Goal: Task Accomplishment & Management: Manage account settings

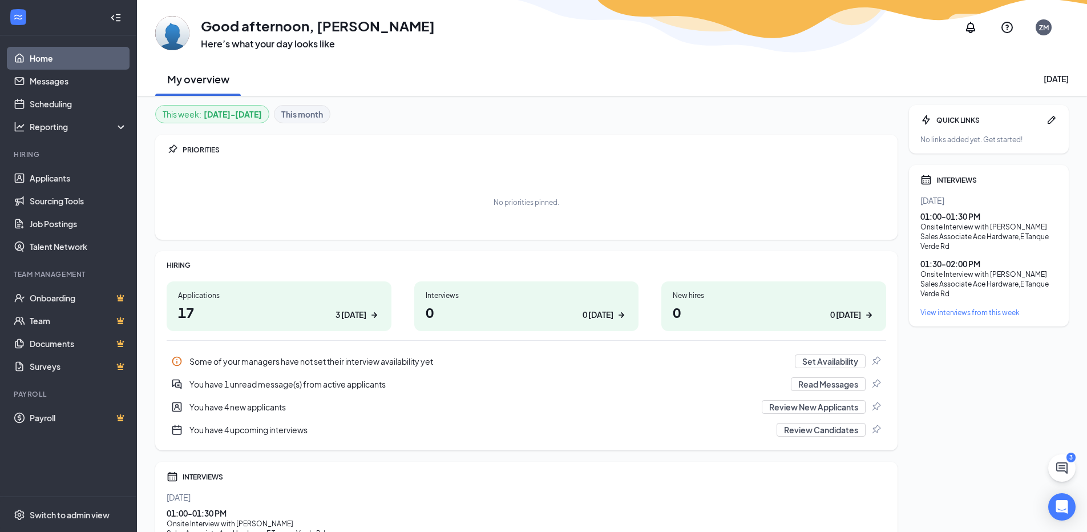
scroll to position [57, 0]
click at [478, 311] on h1 "0 0 today" at bounding box center [527, 312] width 202 height 19
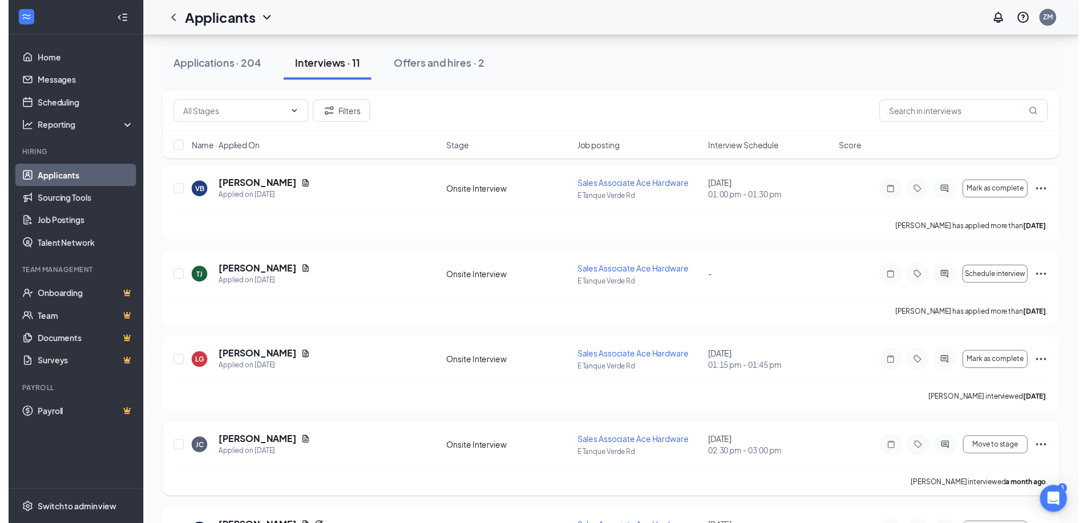
scroll to position [342, 0]
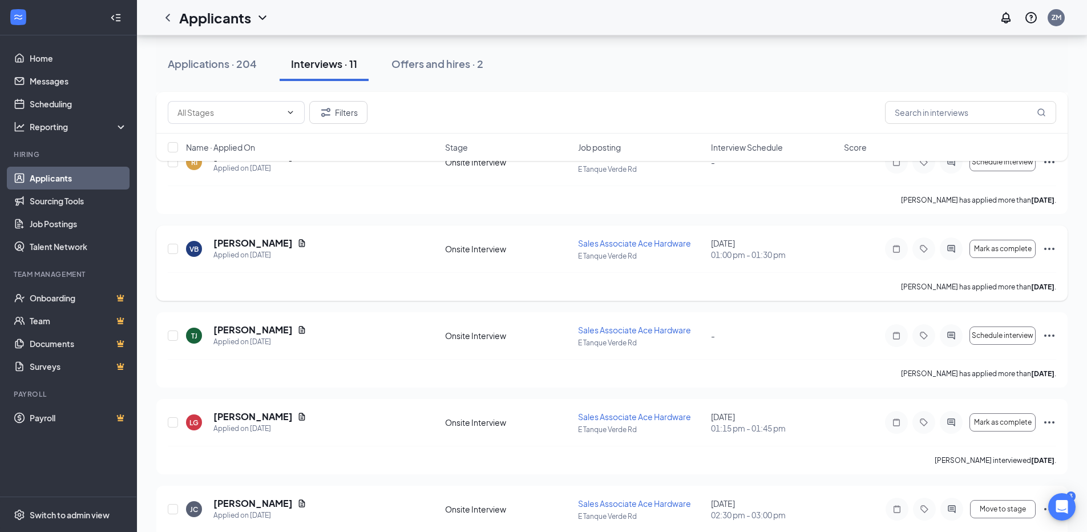
click at [305, 244] on div "VB [PERSON_NAME] Applied on [DATE]" at bounding box center [312, 249] width 252 height 24
click at [297, 244] on icon "Document" at bounding box center [301, 243] width 9 height 9
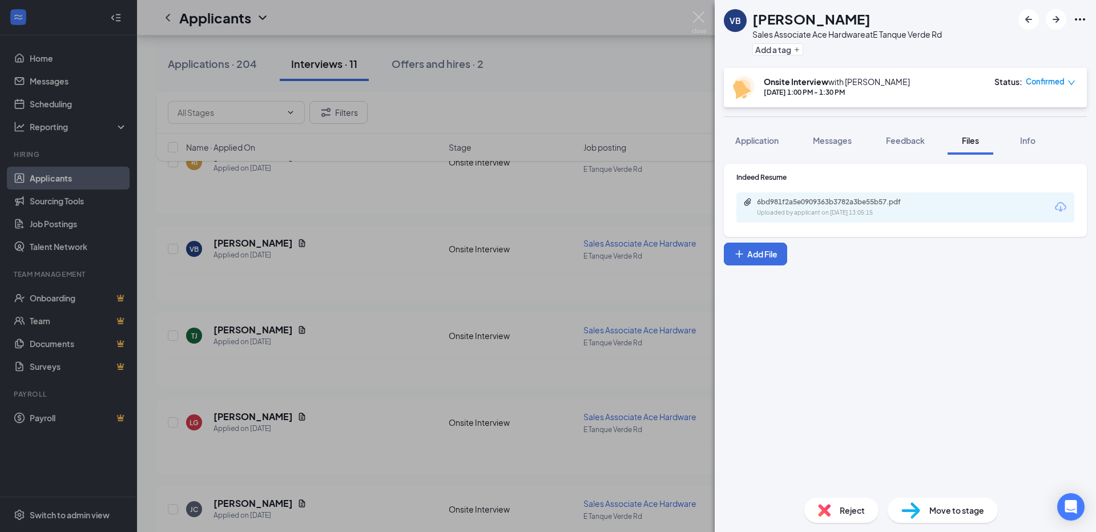
click at [816, 208] on div "Uploaded by applicant on Aug 19, 2025 at 13:05:15" at bounding box center [842, 212] width 171 height 9
click at [648, 57] on div "VB Vincent Bergeron Sales Associate Ace Hardware at E Tanque Verde Rd Add a tag…" at bounding box center [548, 266] width 1096 height 532
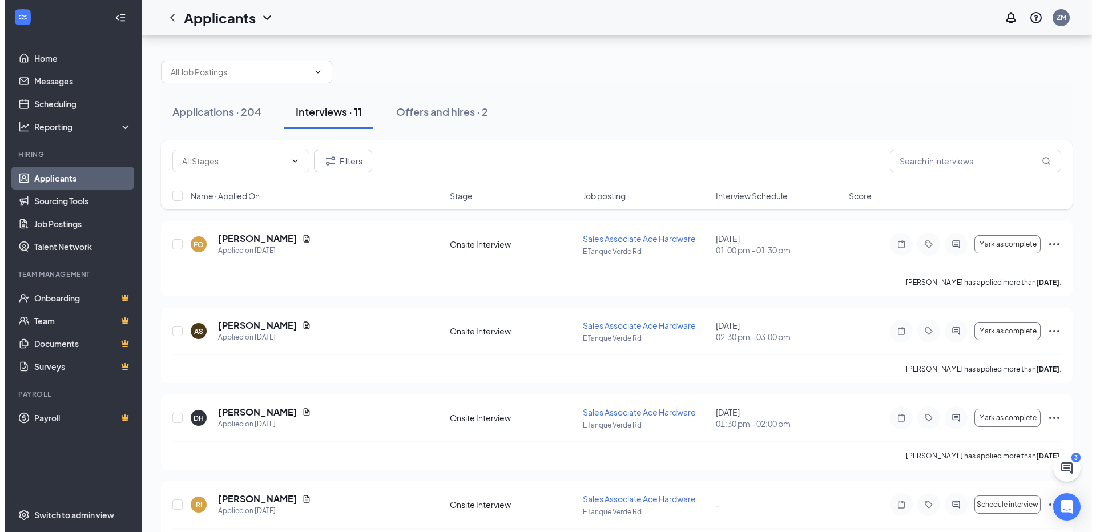
scroll to position [228, 0]
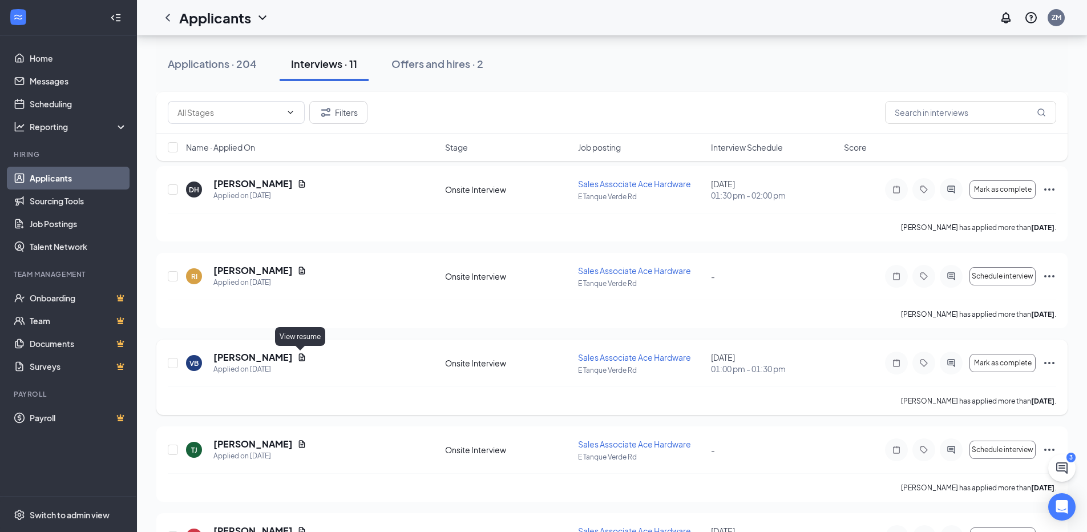
click at [302, 357] on icon "Document" at bounding box center [301, 357] width 9 height 9
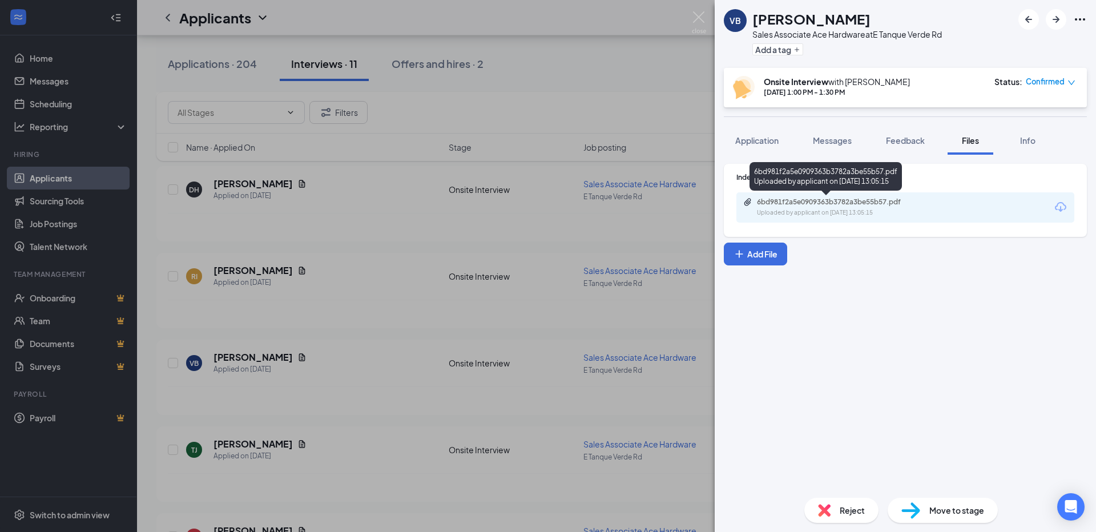
click at [765, 210] on div "Uploaded by applicant on Aug 19, 2025 at 13:05:15" at bounding box center [842, 212] width 171 height 9
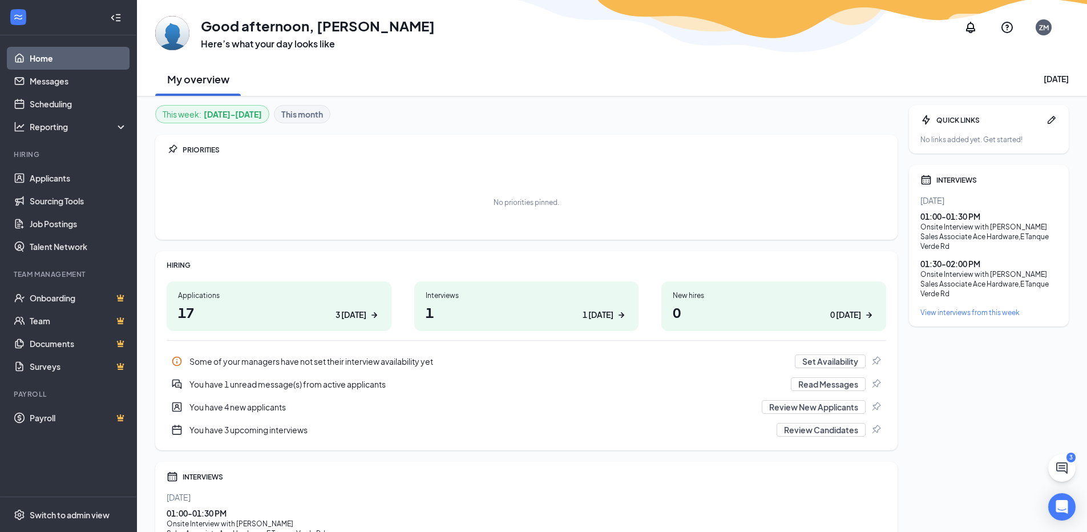
click at [431, 187] on div "No priorities pinned." at bounding box center [527, 202] width 720 height 57
click at [68, 64] on link "Home" at bounding box center [79, 58] width 98 height 23
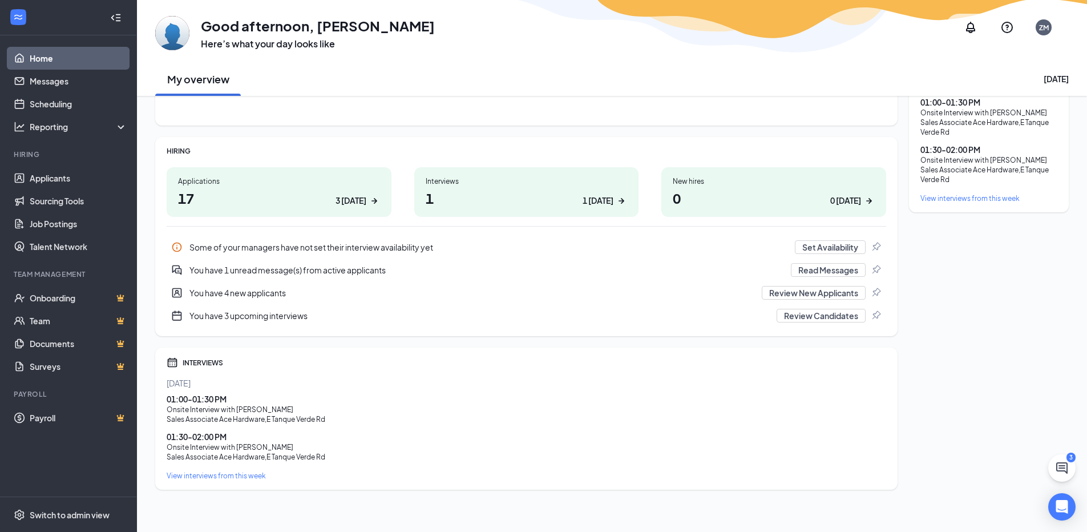
scroll to position [118, 0]
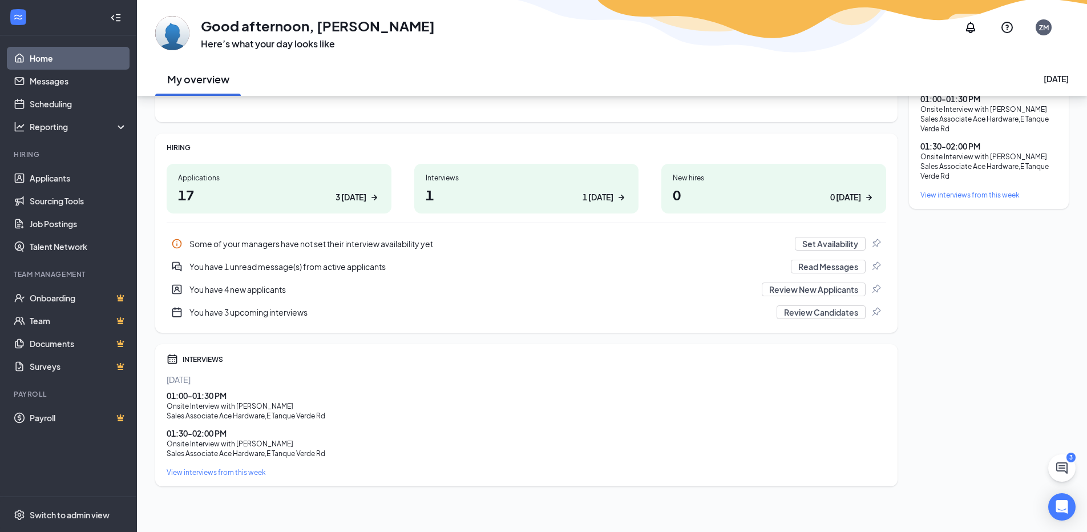
click at [317, 268] on div "You have 1 unread message(s) from active applicants" at bounding box center [487, 266] width 595 height 11
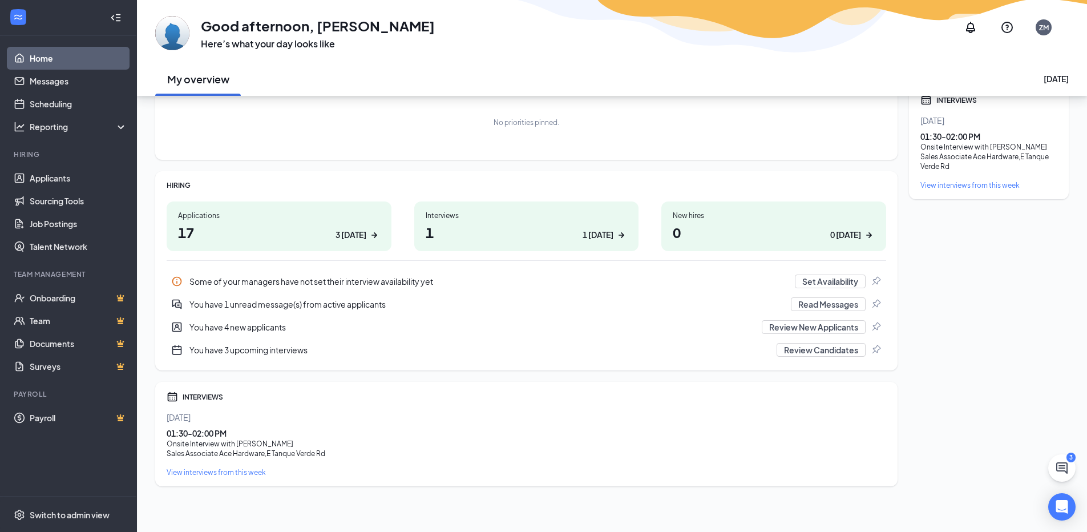
scroll to position [80, 0]
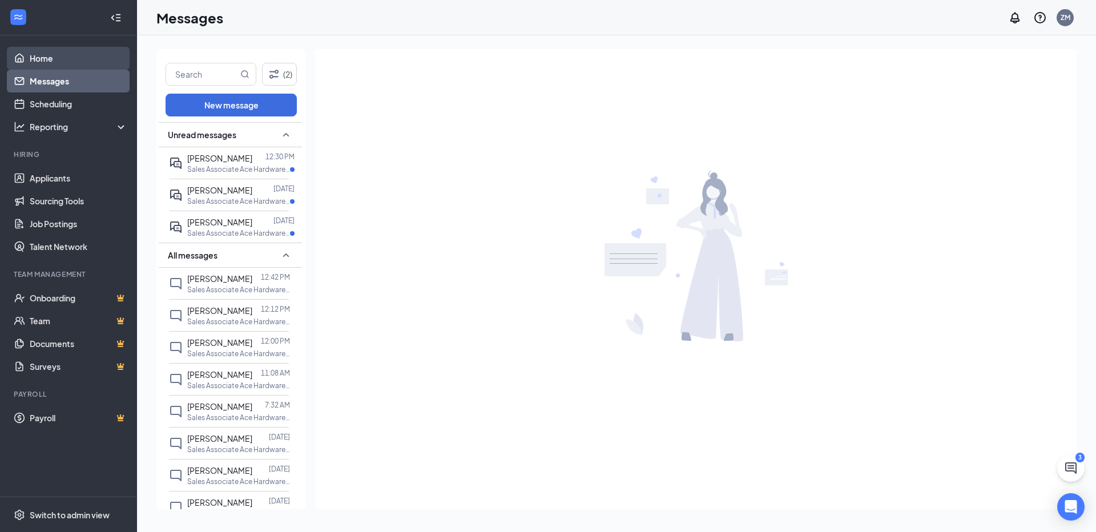
click at [58, 57] on link "Home" at bounding box center [79, 58] width 98 height 23
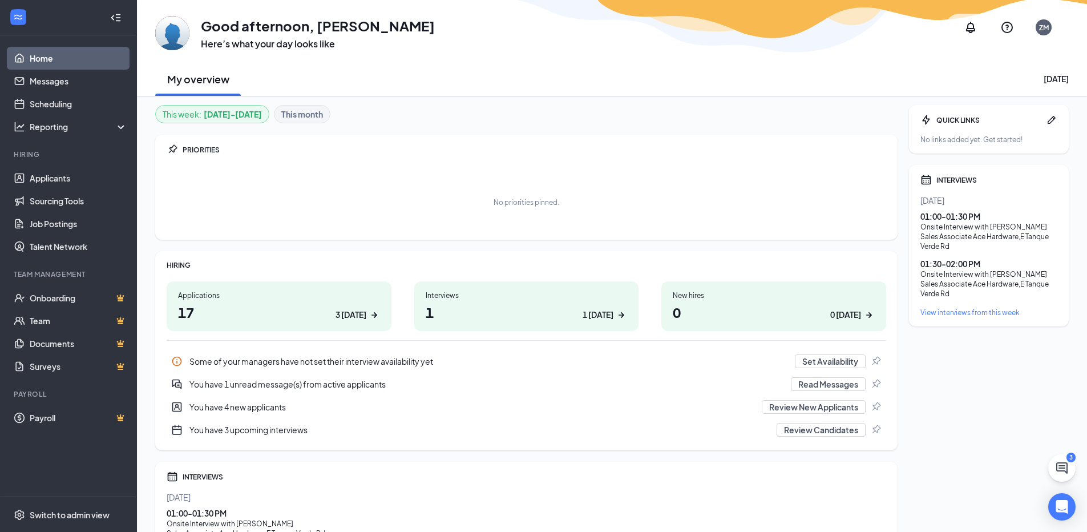
click at [490, 308] on h1 "1 1 today" at bounding box center [527, 312] width 202 height 19
click at [37, 57] on link "Home" at bounding box center [79, 58] width 98 height 23
click at [223, 305] on h1 "17 3 today" at bounding box center [279, 312] width 202 height 19
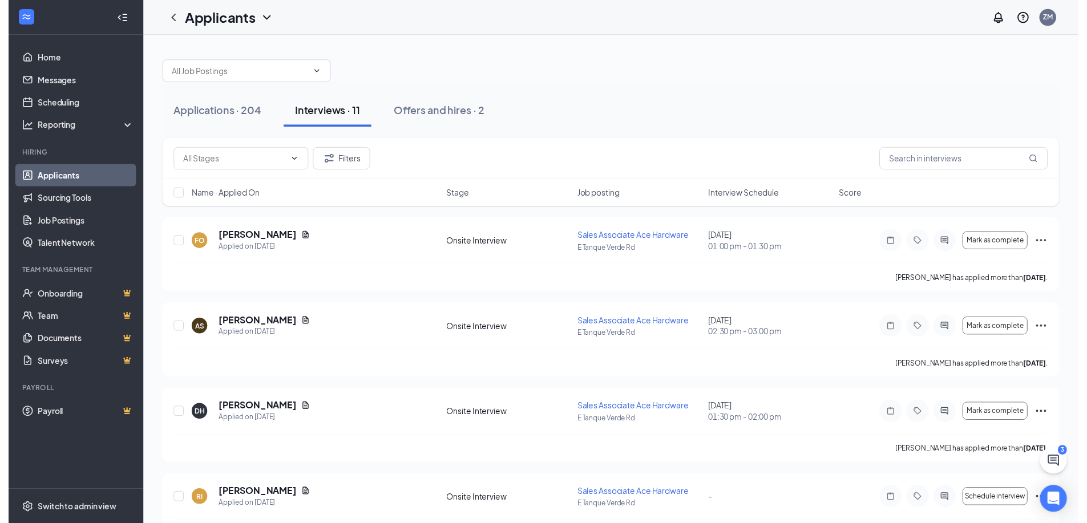
scroll to position [228, 0]
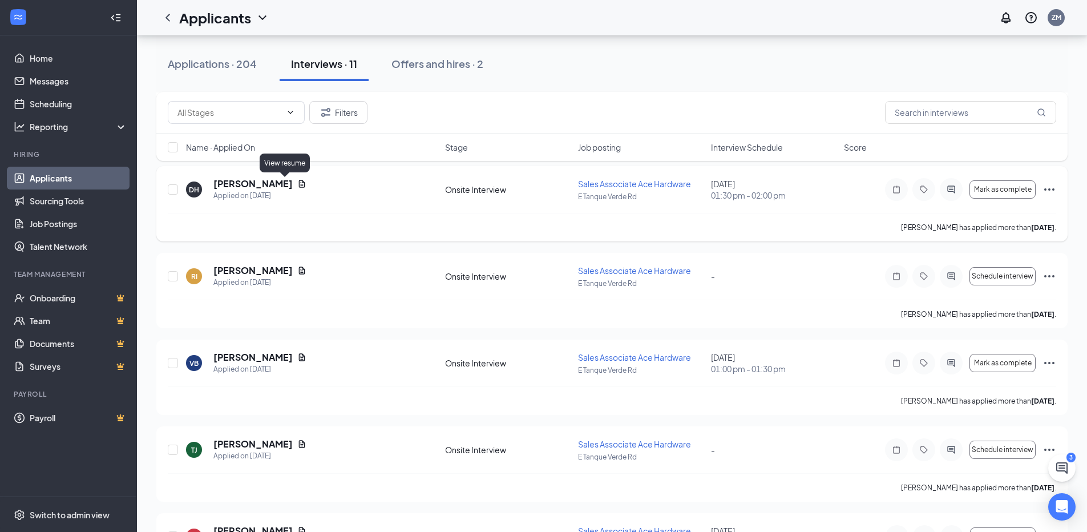
click at [299, 184] on icon "Document" at bounding box center [302, 183] width 6 height 7
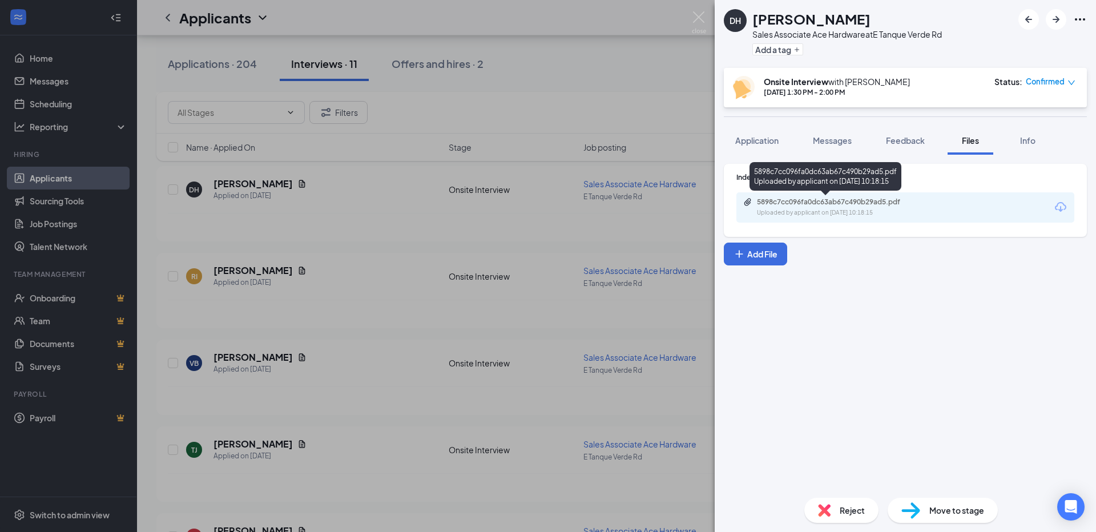
click at [792, 205] on div "5898c7cc096fa0dc63ab67c490b29ad5.pdf" at bounding box center [837, 202] width 160 height 9
click at [656, 79] on div "DH Daniel Hansen Sales Associate Ace Hardware at E Tanque Verde Rd Add a tag On…" at bounding box center [548, 266] width 1096 height 532
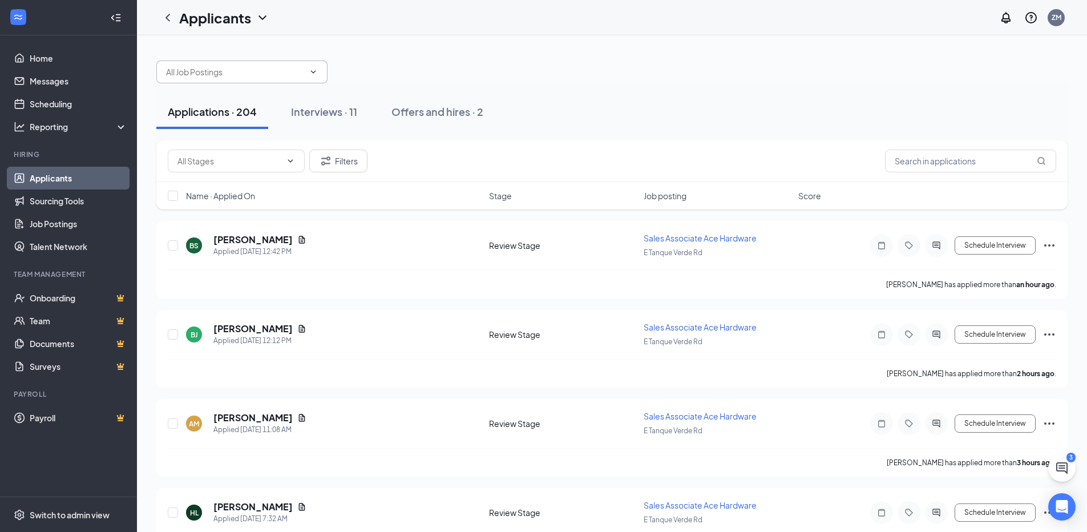
click at [205, 74] on input "text" at bounding box center [235, 72] width 138 height 13
click at [586, 103] on div "Applications · 204 Interviews · 11 Offers and hires · 2" at bounding box center [612, 112] width 912 height 34
click at [944, 155] on input "text" at bounding box center [970, 161] width 171 height 23
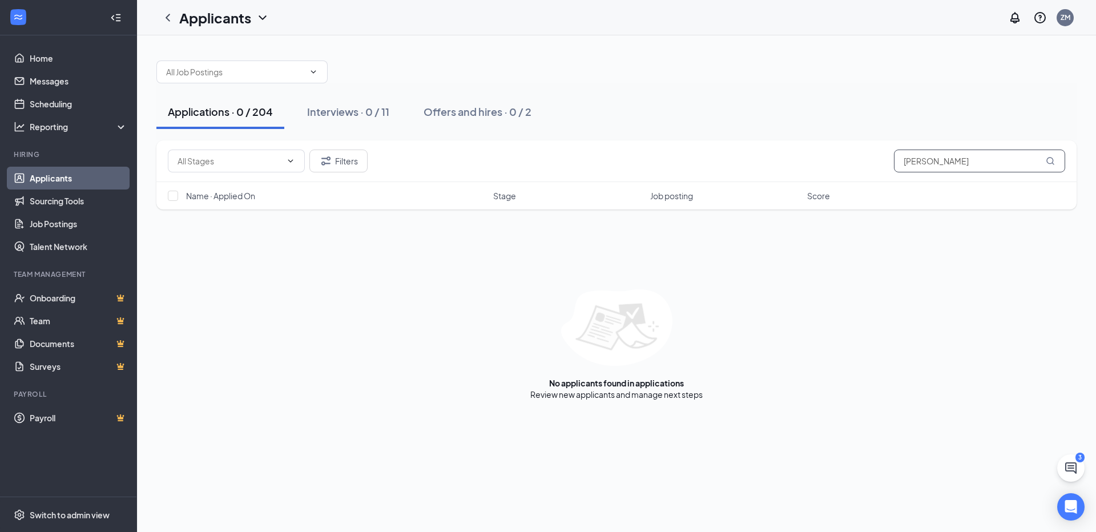
type input "[PERSON_NAME]"
click at [780, 90] on div "Applications · 0 / 204 Interviews · 0 / 11 Offers and hires · 0 / 2" at bounding box center [616, 111] width 920 height 57
click at [937, 166] on input "[PERSON_NAME]" at bounding box center [979, 161] width 171 height 23
drag, startPoint x: 916, startPoint y: 159, endPoint x: 801, endPoint y: 152, distance: 114.9
click at [801, 152] on div "Filters [PERSON_NAME]" at bounding box center [616, 161] width 897 height 23
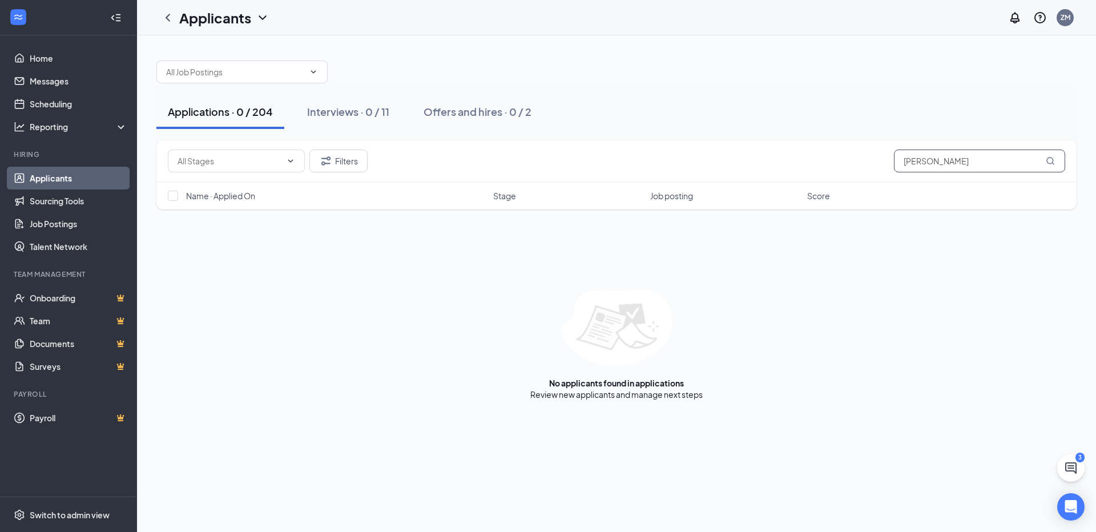
click at [931, 158] on input "[PERSON_NAME]" at bounding box center [979, 161] width 171 height 23
click at [926, 159] on input "[PERSON_NAME]" at bounding box center [979, 161] width 171 height 23
click at [905, 106] on div "Applications · 0 / 204 Interviews · 0 / 11 Offers and hires · 0 / 2" at bounding box center [616, 112] width 920 height 34
drag, startPoint x: 932, startPoint y: 166, endPoint x: 898, endPoint y: 164, distance: 33.8
click at [898, 164] on input "[PERSON_NAME]" at bounding box center [979, 161] width 171 height 23
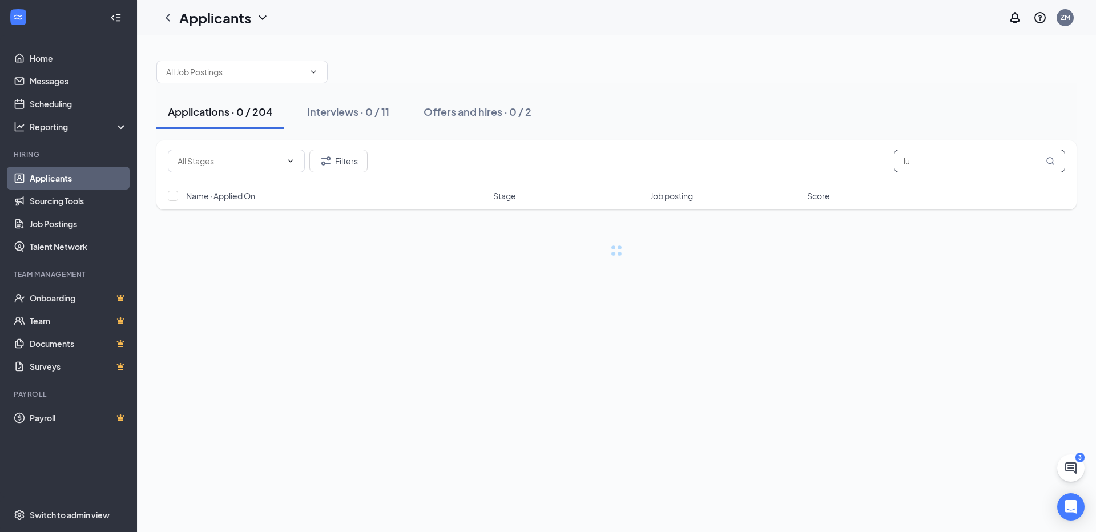
type input "l"
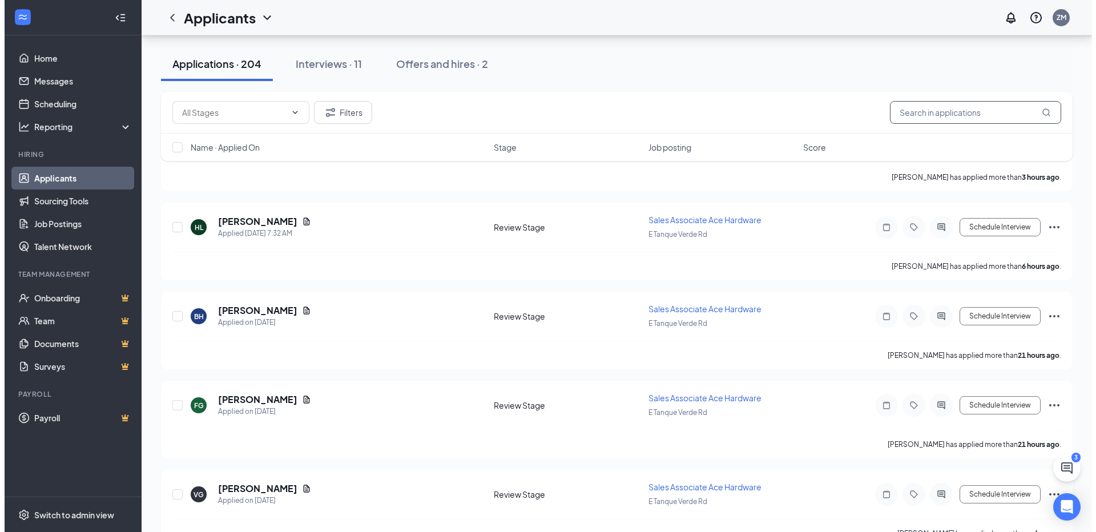
scroll to position [457, 0]
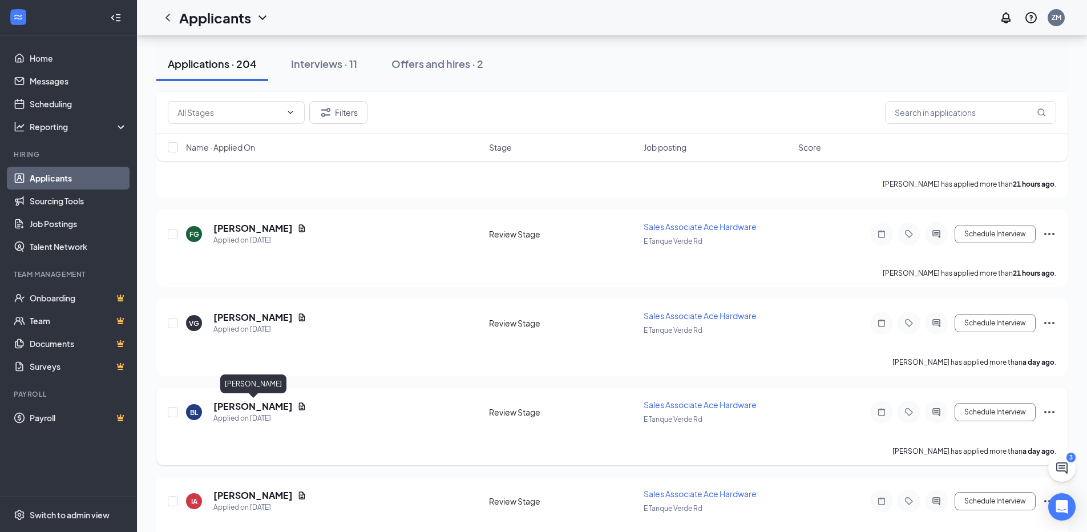
click at [277, 406] on h5 "[PERSON_NAME]" at bounding box center [252, 406] width 79 height 13
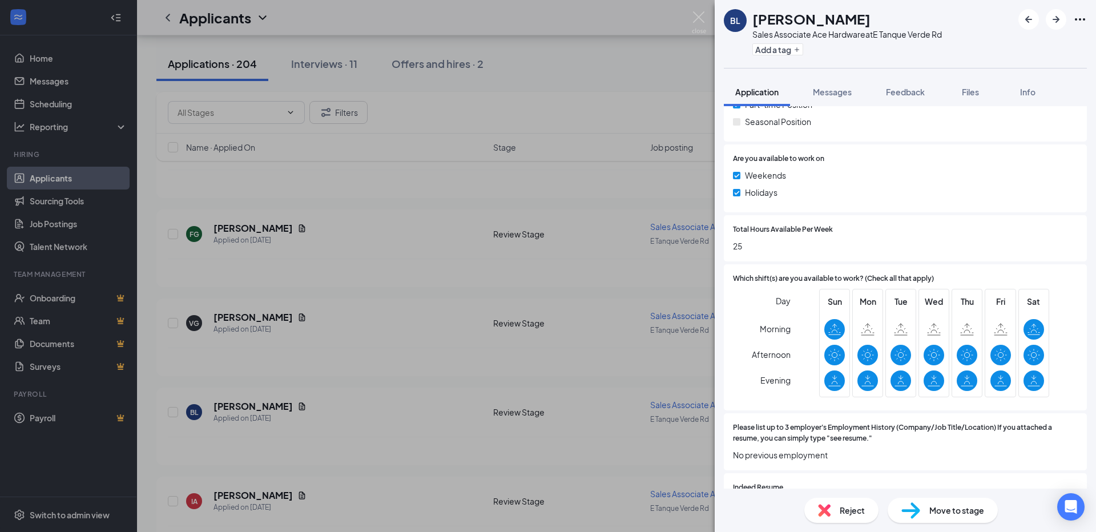
scroll to position [114, 0]
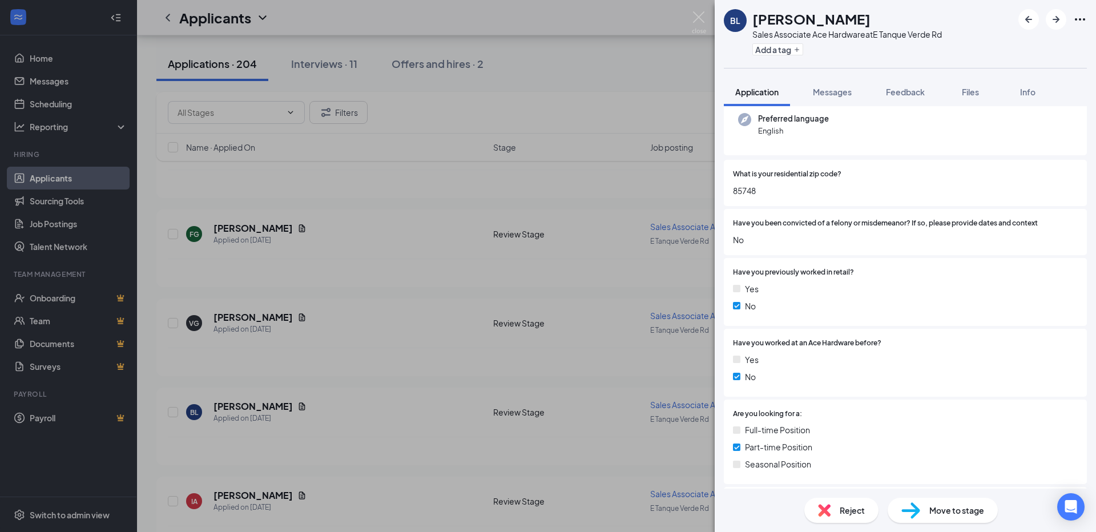
click at [340, 303] on div "[PERSON_NAME] Sales Associate Ace Hardware at E Tanque Verde Rd Add a tag Appli…" at bounding box center [548, 266] width 1096 height 532
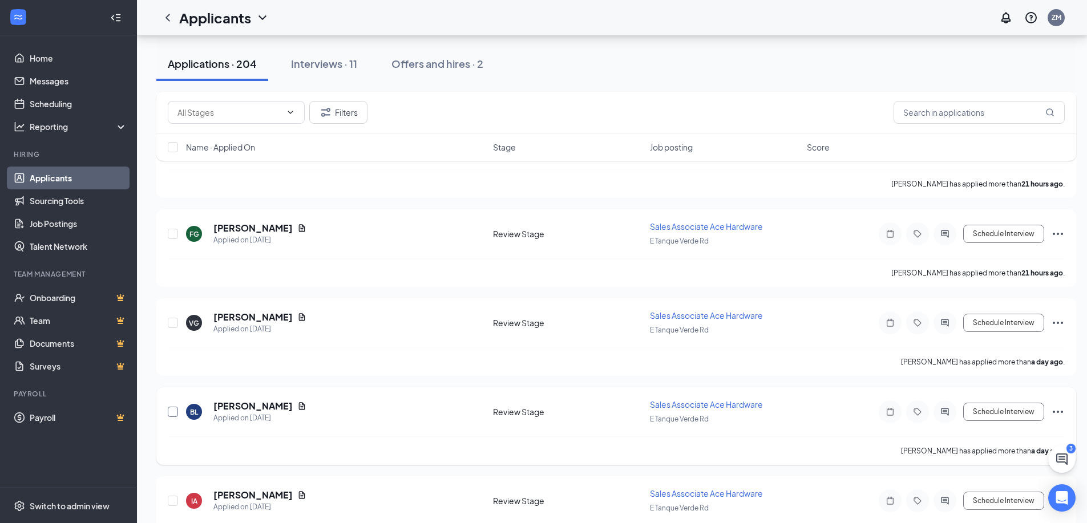
click at [170, 411] on input "checkbox" at bounding box center [173, 412] width 10 height 10
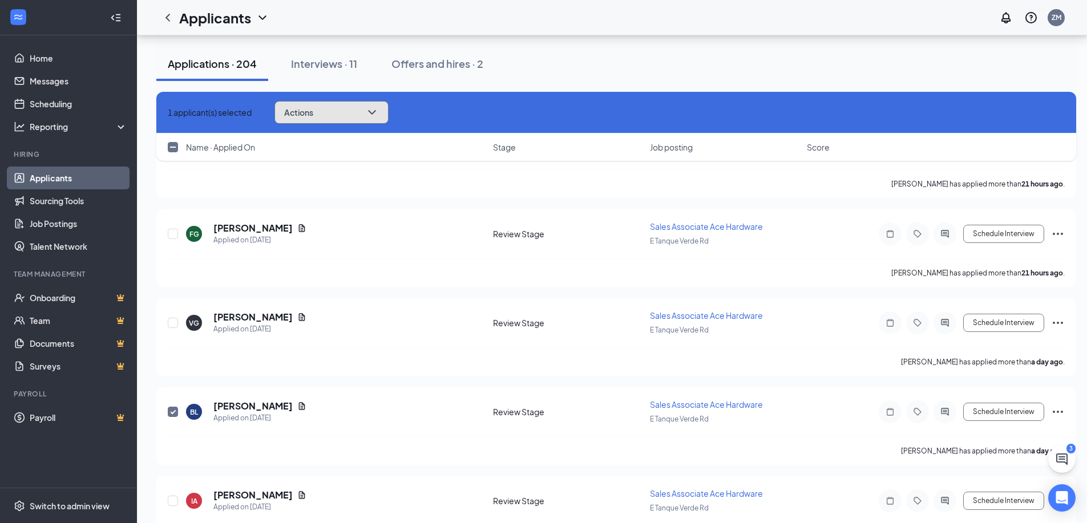
click at [336, 115] on button "Actions" at bounding box center [332, 112] width 114 height 23
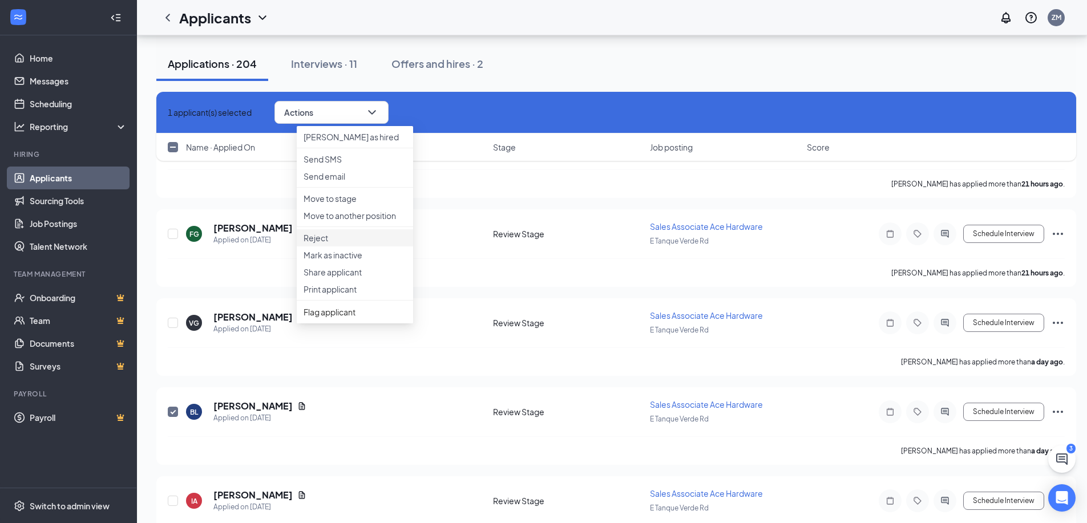
click at [336, 244] on p "Reject" at bounding box center [355, 237] width 103 height 11
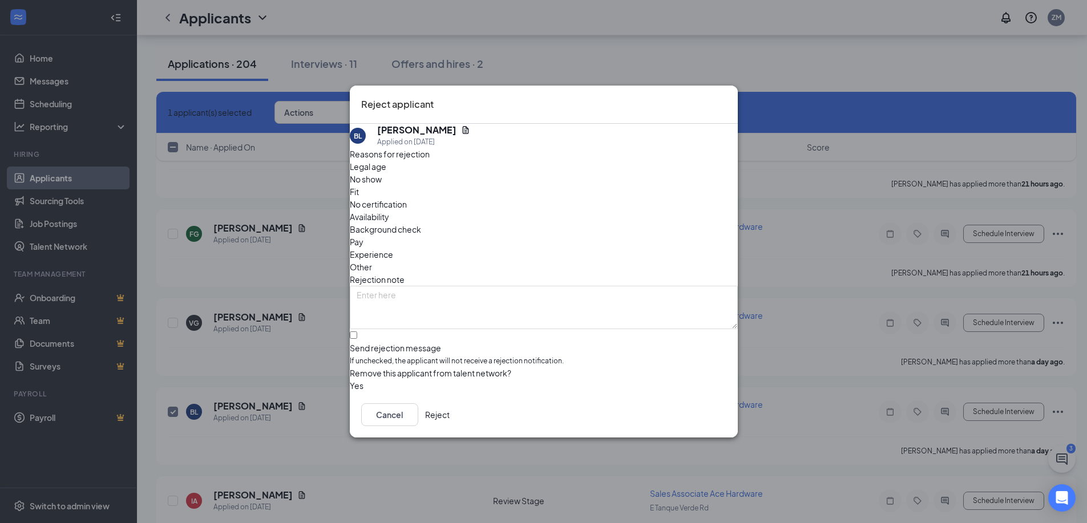
click at [612, 211] on div "Availability" at bounding box center [544, 217] width 388 height 13
click at [450, 411] on button "Reject" at bounding box center [437, 415] width 25 height 23
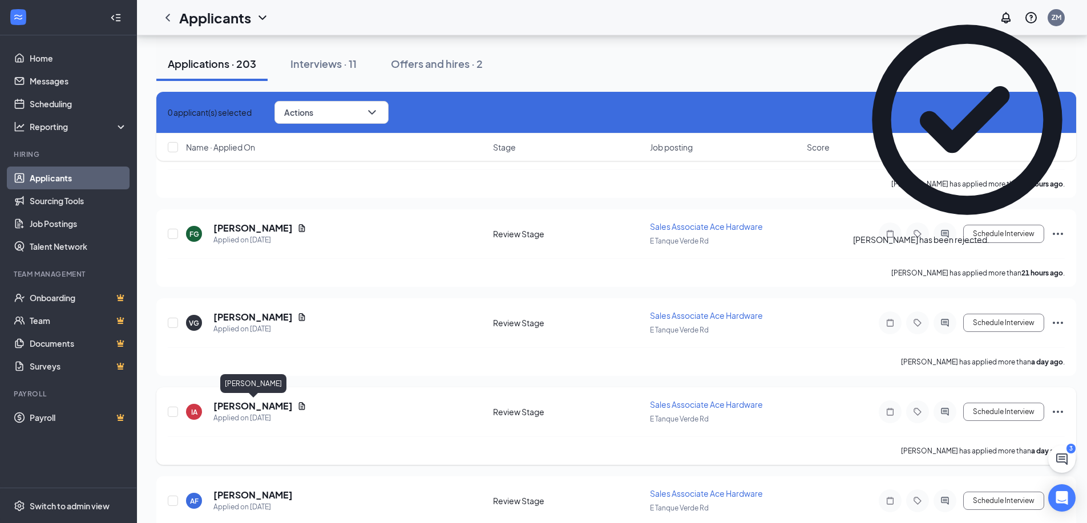
click at [292, 408] on h5 "[PERSON_NAME]" at bounding box center [252, 406] width 79 height 13
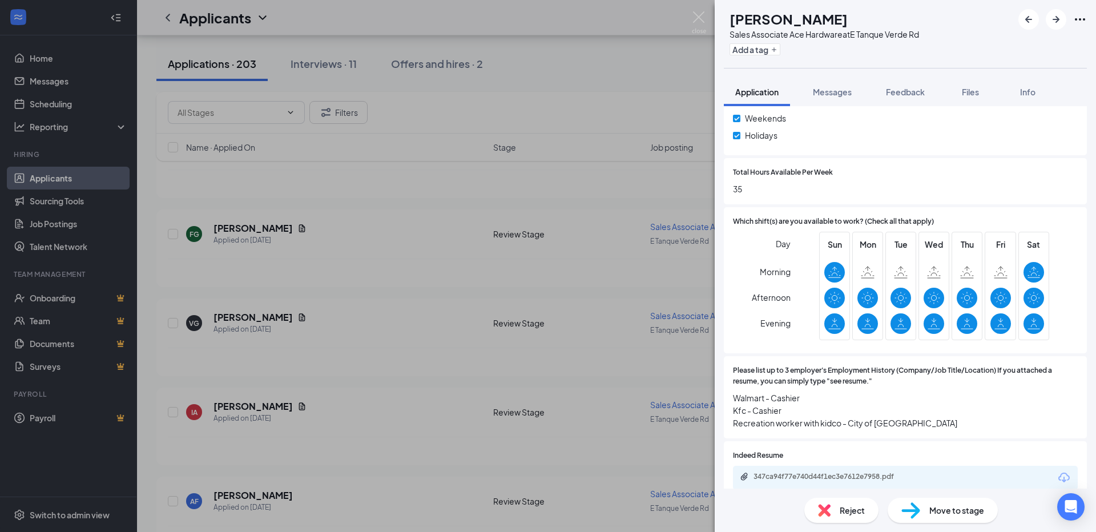
scroll to position [628, 0]
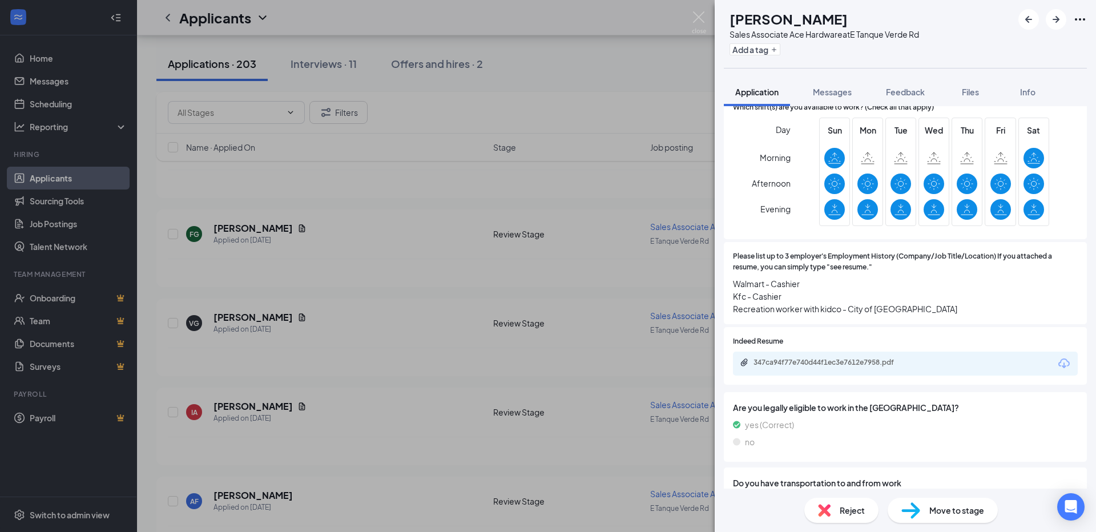
click at [402, 269] on div "IA [PERSON_NAME] Sales Associate Ace Hardware at E Tanque Verde Rd Add a tag Ap…" at bounding box center [548, 266] width 1096 height 532
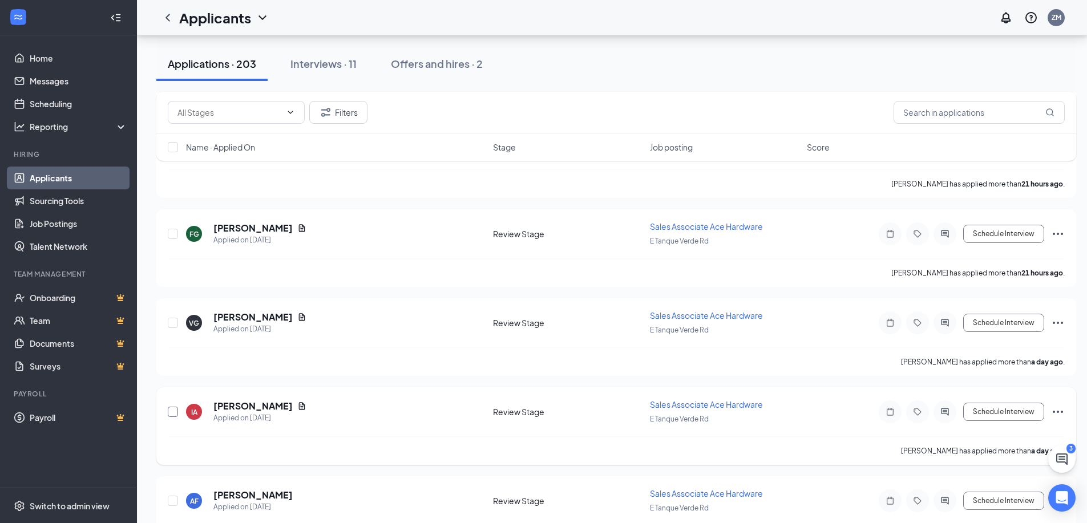
click at [170, 410] on input "checkbox" at bounding box center [173, 412] width 10 height 10
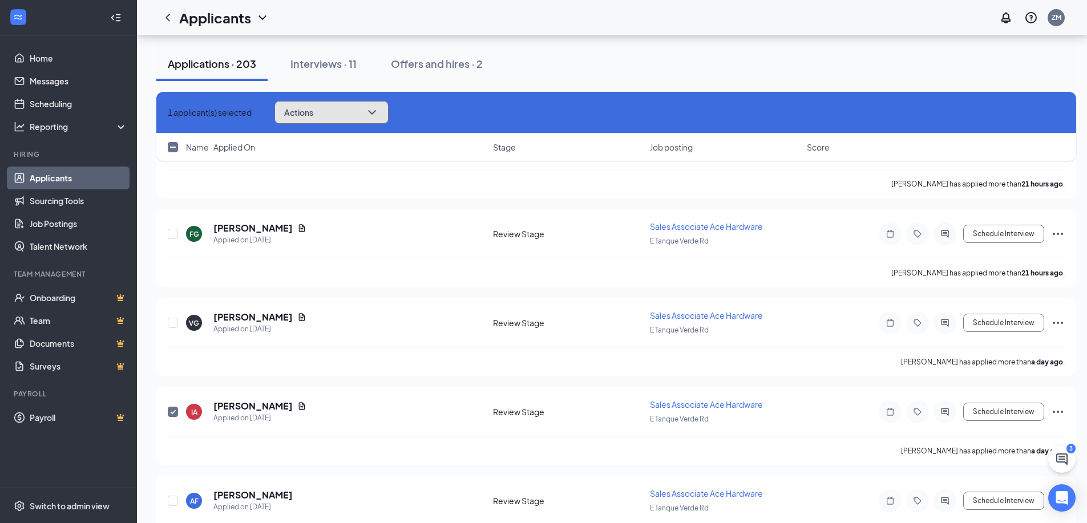
click at [356, 122] on button "Actions" at bounding box center [332, 112] width 114 height 23
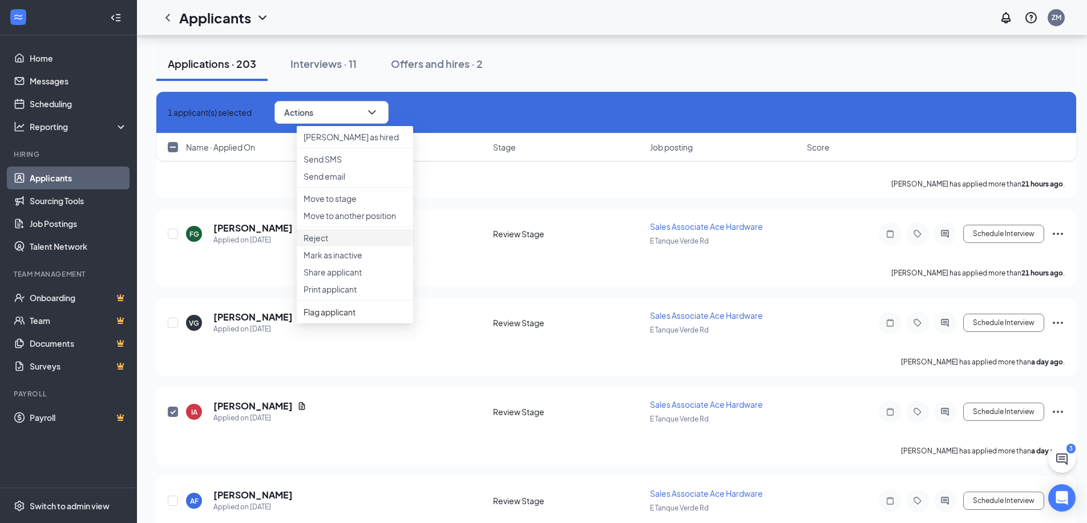
click at [346, 244] on p "Reject" at bounding box center [355, 237] width 103 height 11
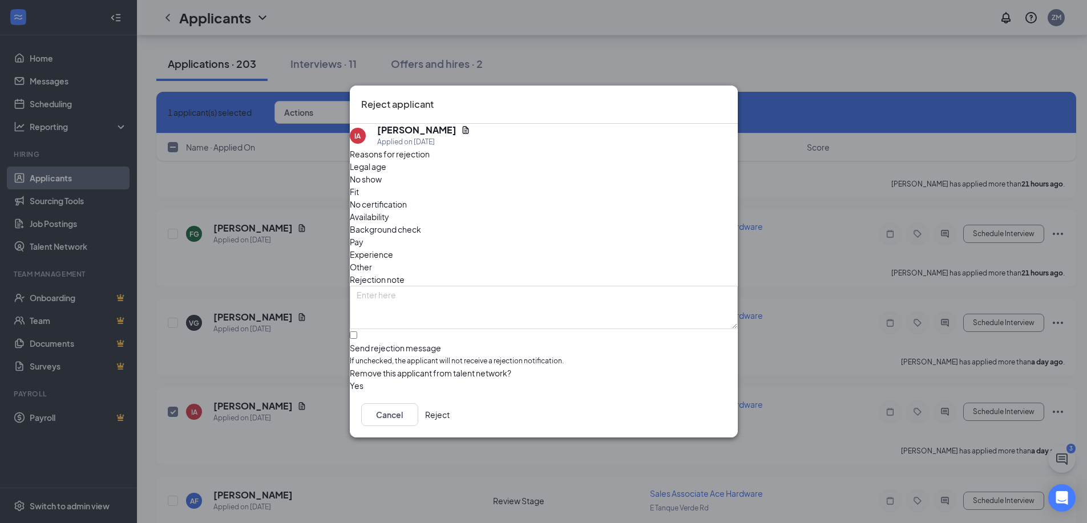
click at [389, 211] on span "Availability" at bounding box center [369, 217] width 39 height 13
click at [689, 404] on div "Cancel Reject" at bounding box center [544, 415] width 388 height 46
click at [450, 413] on button "Reject" at bounding box center [437, 415] width 25 height 23
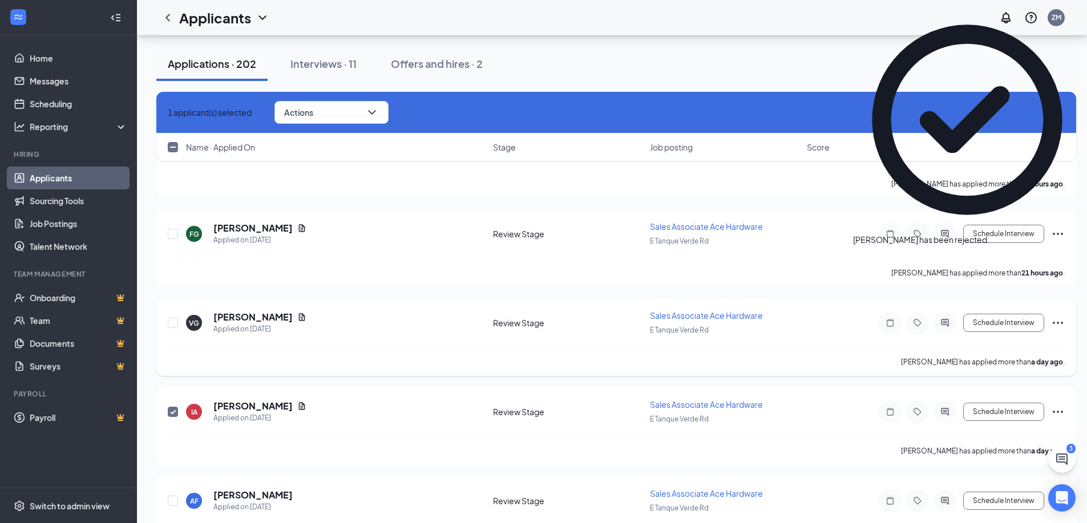
checkbox input "false"
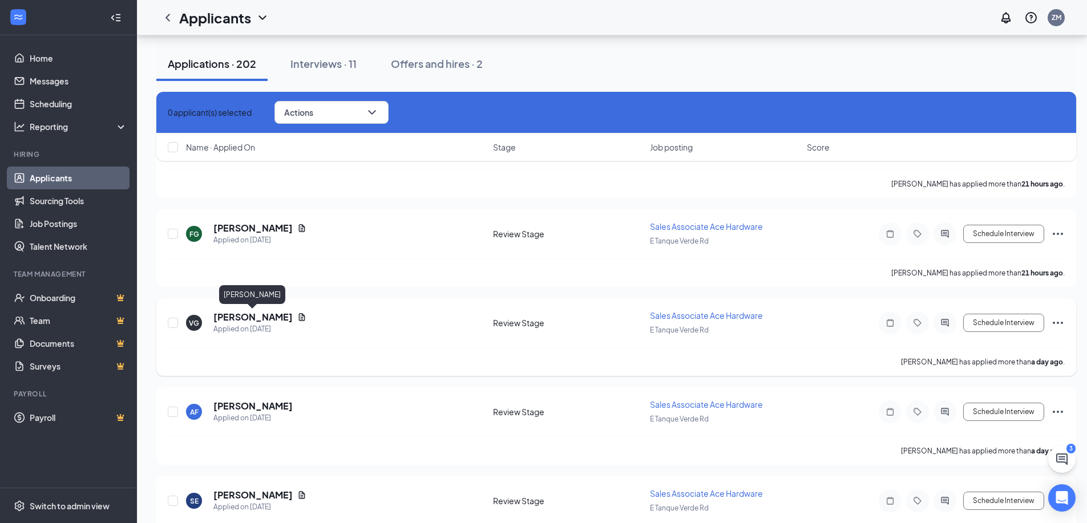
click at [268, 321] on h5 "[PERSON_NAME]" at bounding box center [252, 317] width 79 height 13
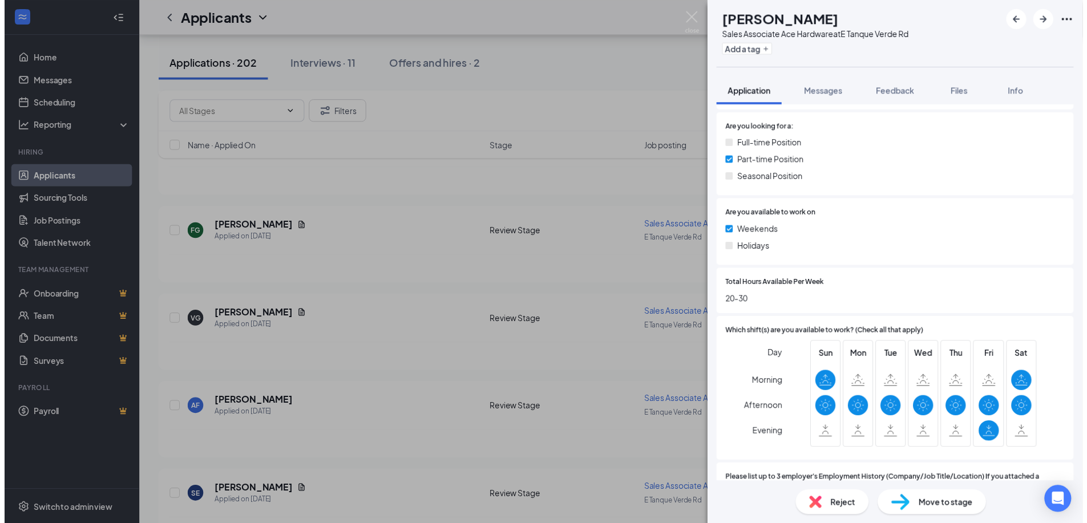
scroll to position [514, 0]
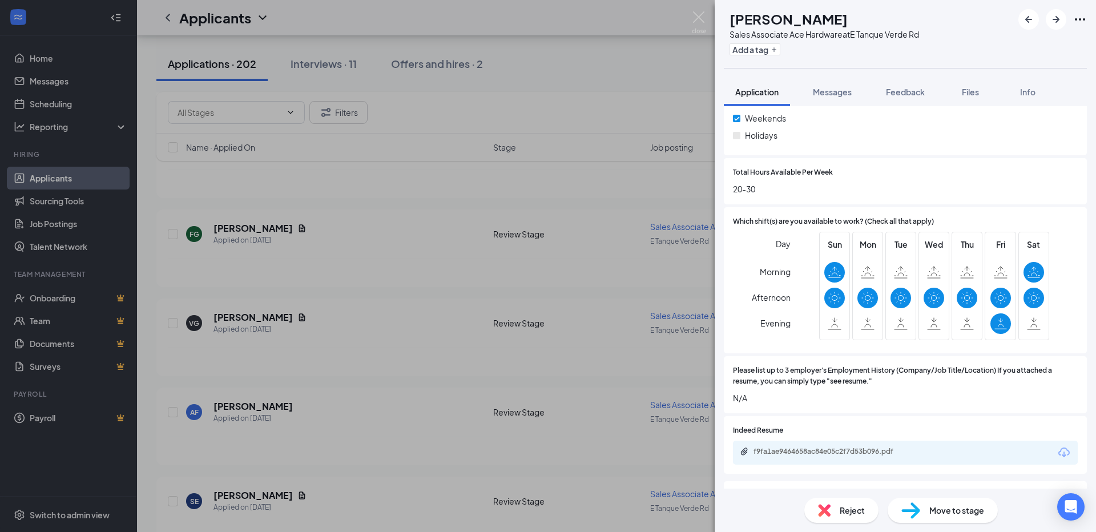
click at [429, 326] on div "VG [PERSON_NAME] Sales Associate Ace Hardware at E Tanque Verde Rd Add a tag Ap…" at bounding box center [548, 266] width 1096 height 532
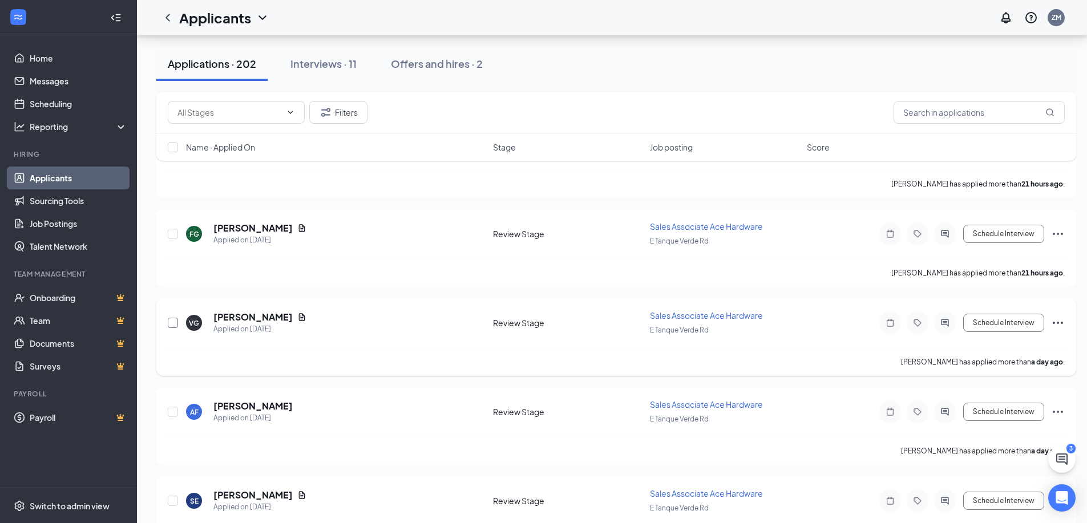
click at [173, 325] on input "checkbox" at bounding box center [173, 323] width 10 height 10
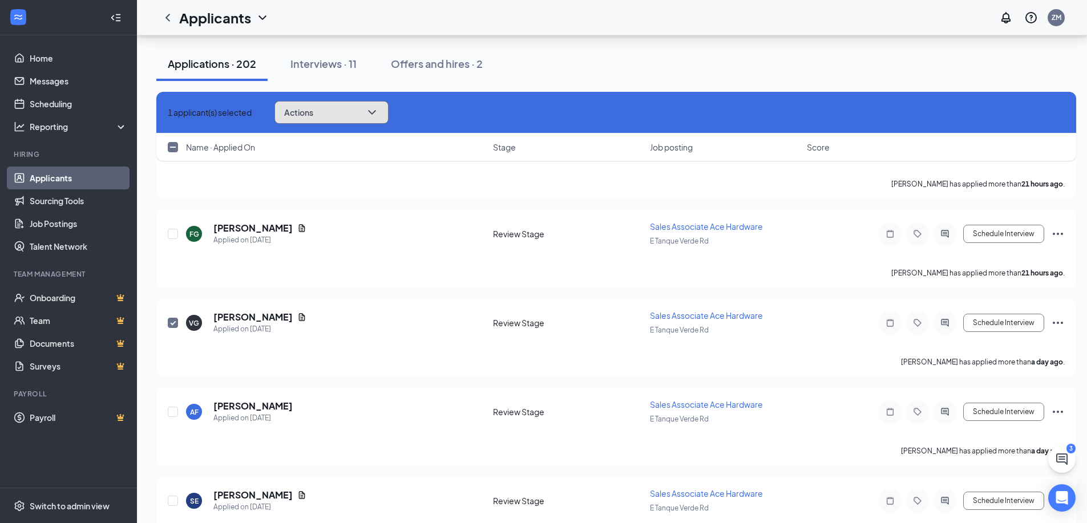
click at [379, 112] on icon "ChevronDown" at bounding box center [372, 113] width 14 height 14
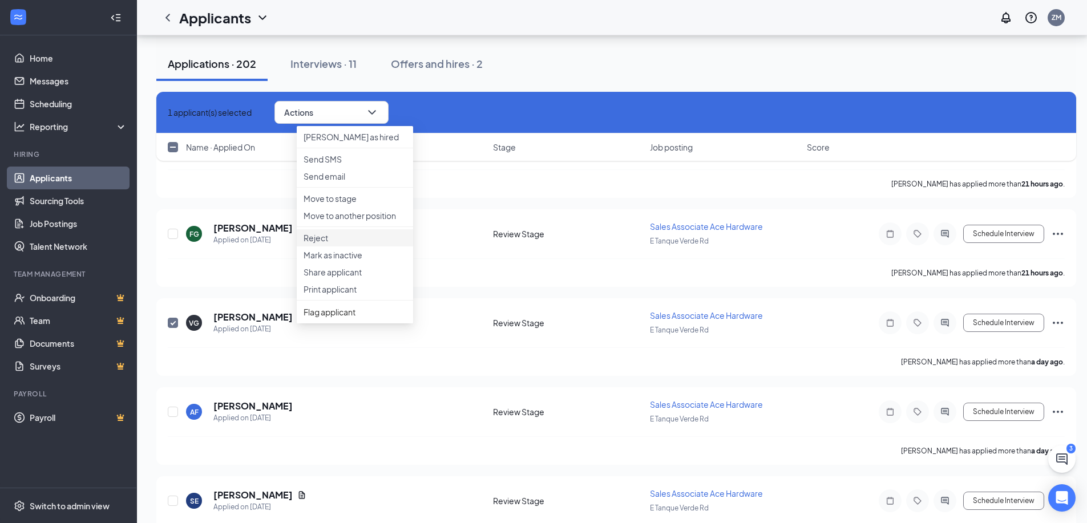
click at [322, 244] on p "Reject" at bounding box center [355, 237] width 103 height 11
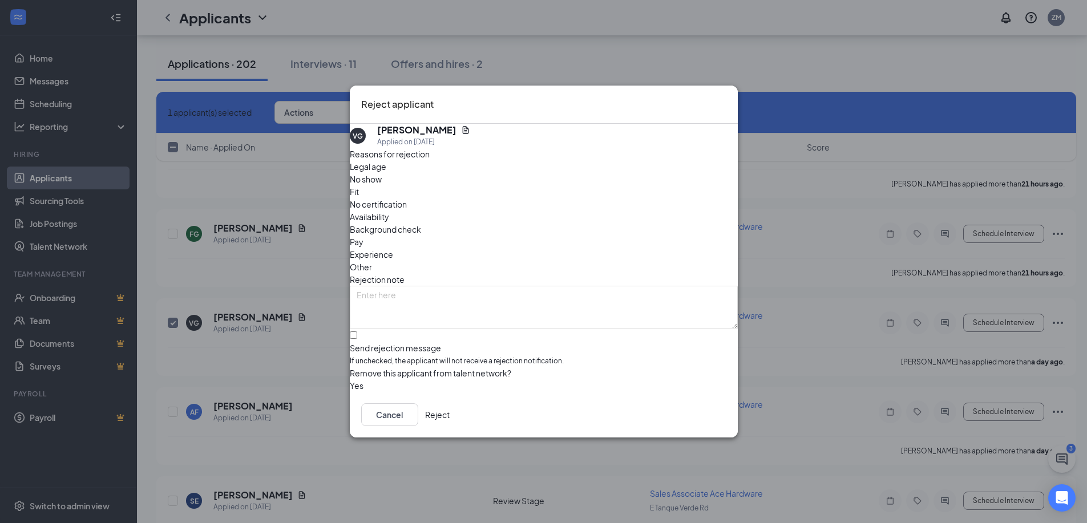
click at [612, 211] on div "Availability" at bounding box center [544, 217] width 388 height 13
click at [450, 416] on button "Reject" at bounding box center [437, 415] width 25 height 23
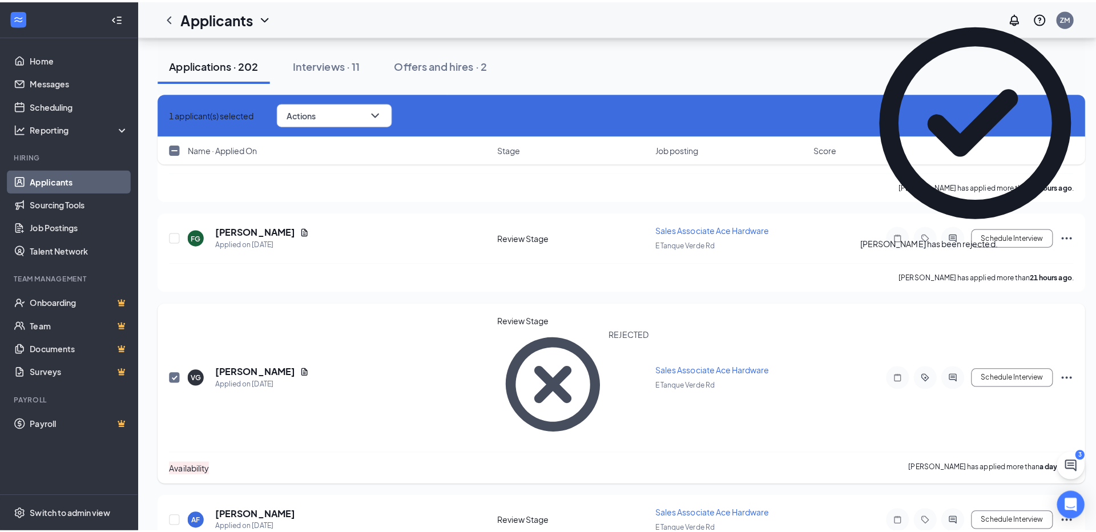
scroll to position [628, 0]
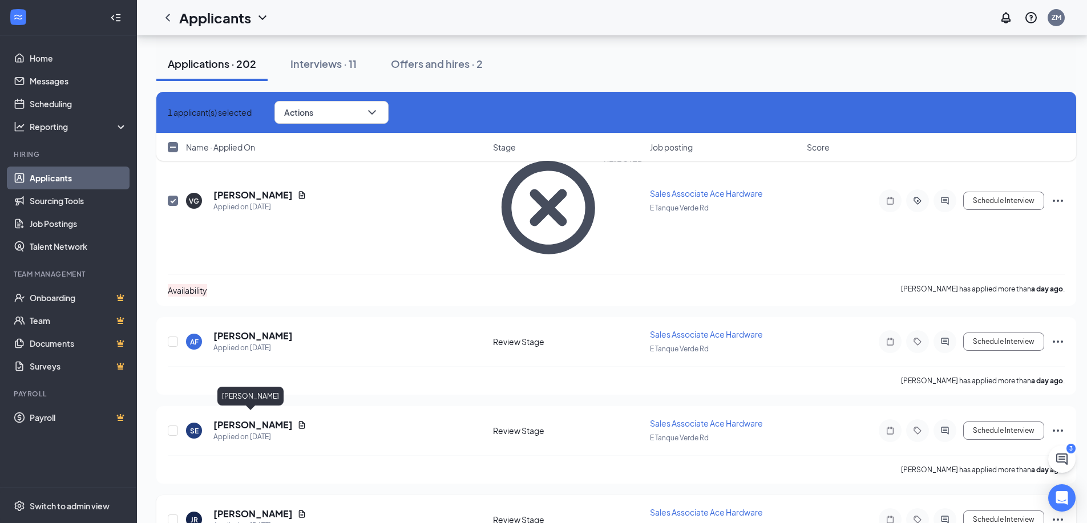
click at [263, 508] on h5 "[PERSON_NAME]" at bounding box center [252, 514] width 79 height 13
checkbox input "false"
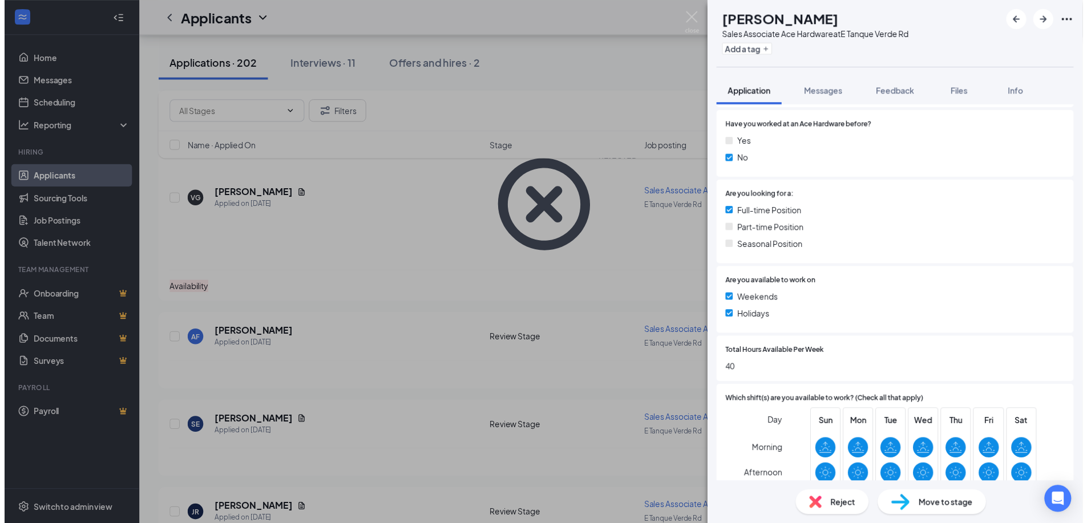
scroll to position [457, 0]
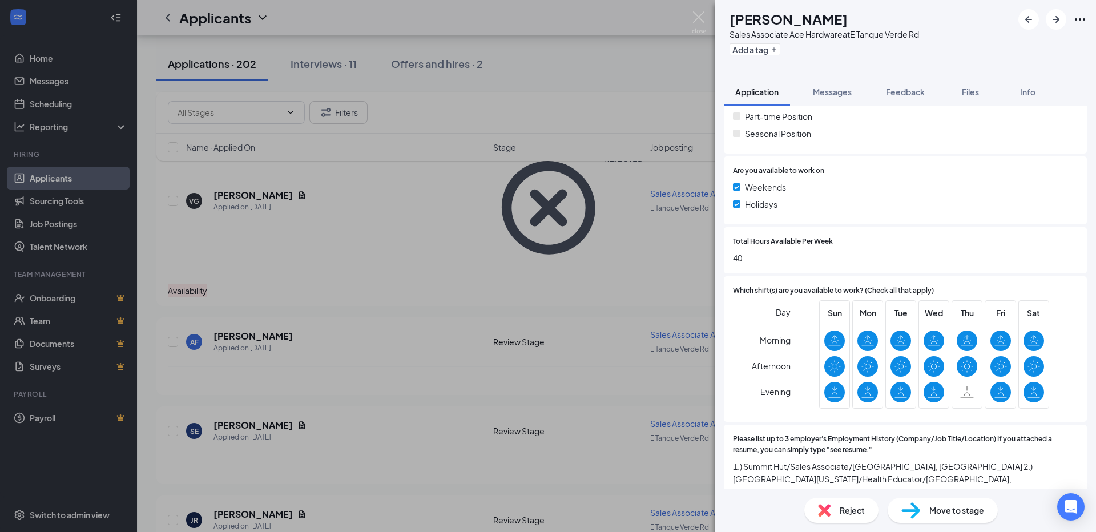
click at [425, 289] on div "JR [PERSON_NAME] Sales Associate Ace Hardware at E Tanque Verde Rd Add a tag Ap…" at bounding box center [548, 266] width 1096 height 532
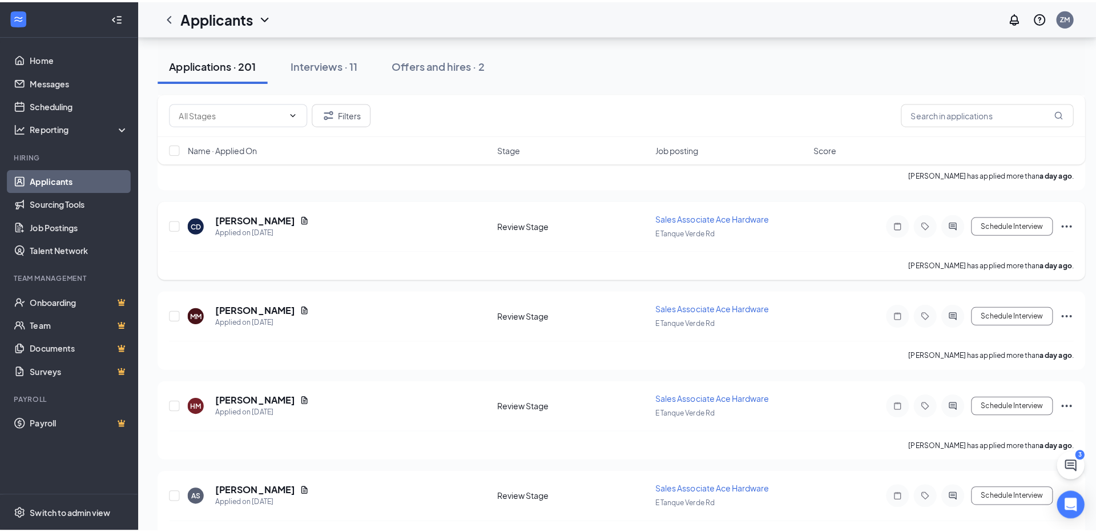
scroll to position [970, 0]
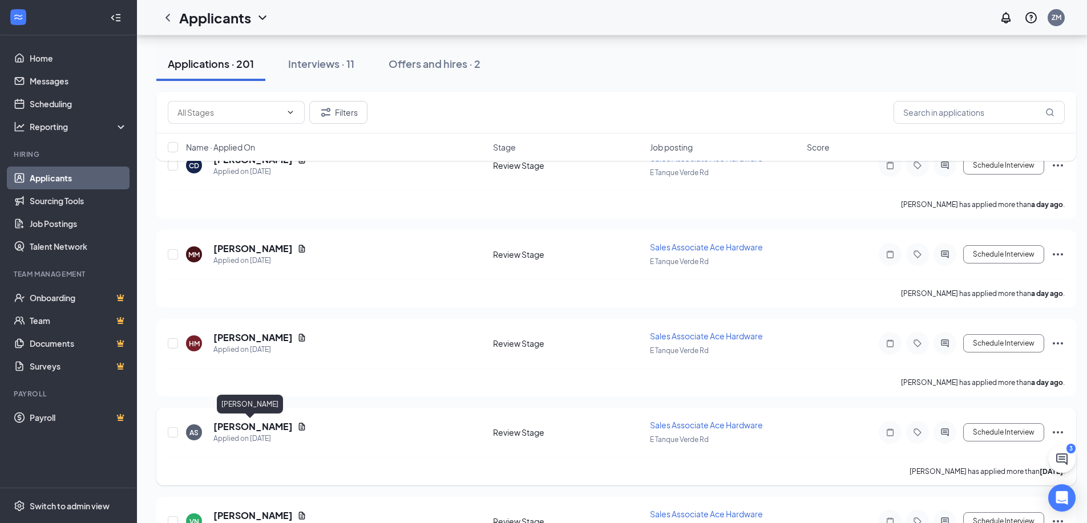
click at [256, 426] on h5 "[PERSON_NAME]" at bounding box center [252, 427] width 79 height 13
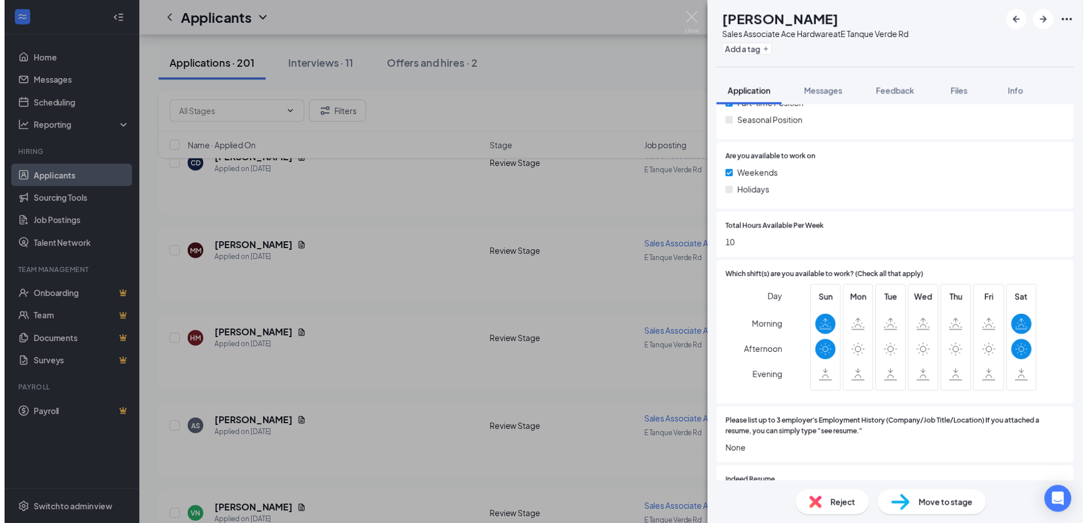
scroll to position [514, 0]
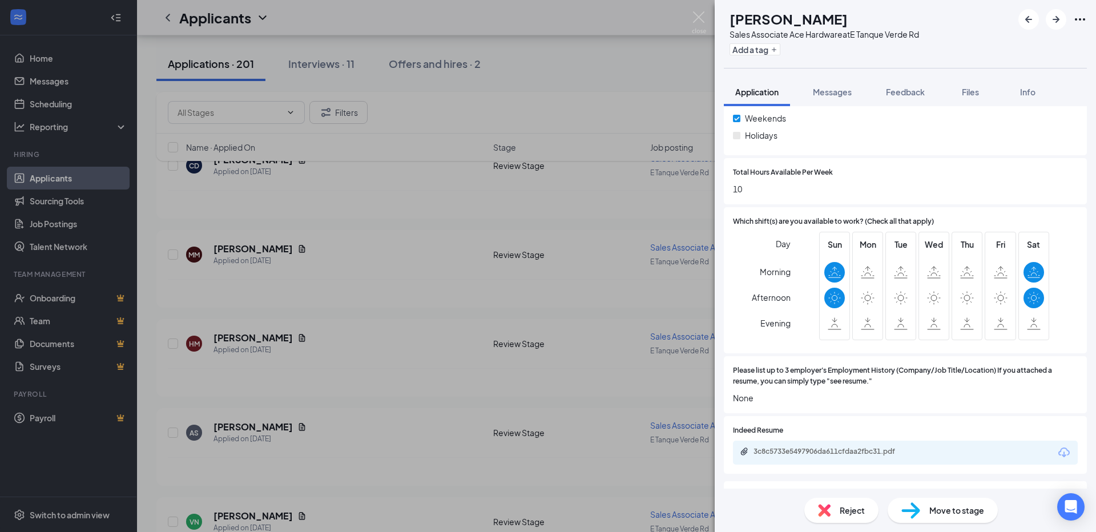
click at [394, 347] on div "AS [PERSON_NAME] Sales Associate Ace Hardware at E Tanque Verde Rd Add a tag Ap…" at bounding box center [548, 266] width 1096 height 532
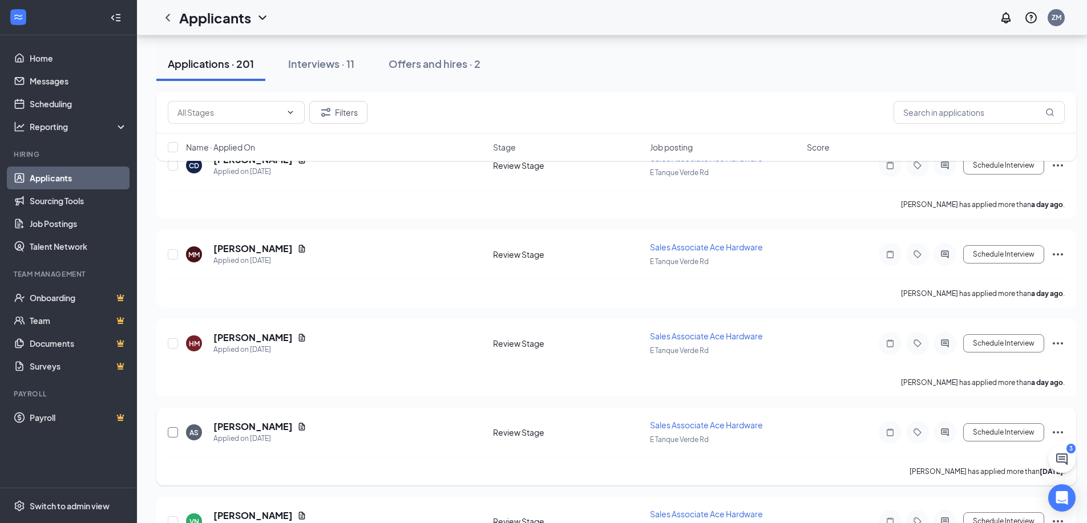
click at [174, 437] on input "checkbox" at bounding box center [173, 433] width 10 height 10
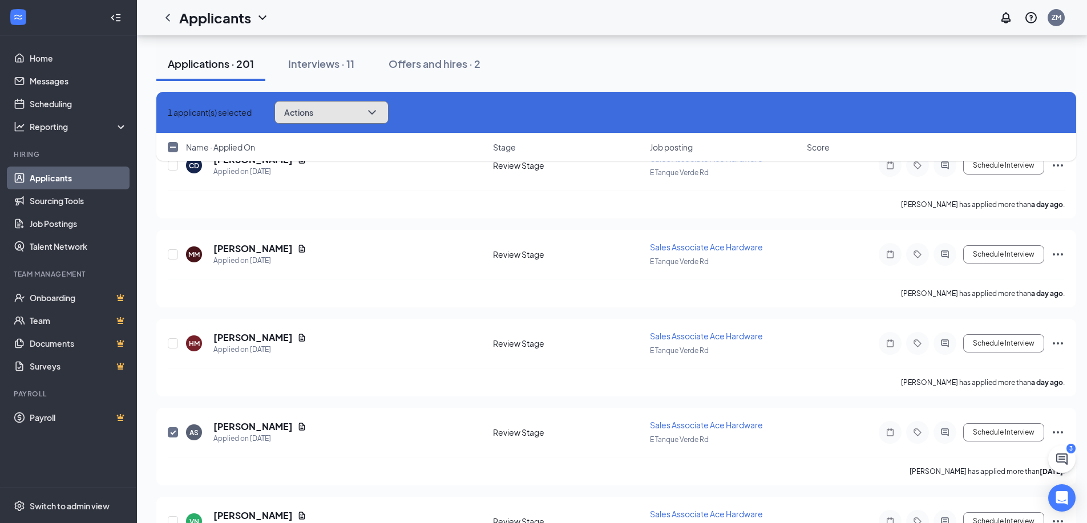
click at [389, 119] on button "Actions" at bounding box center [332, 112] width 114 height 23
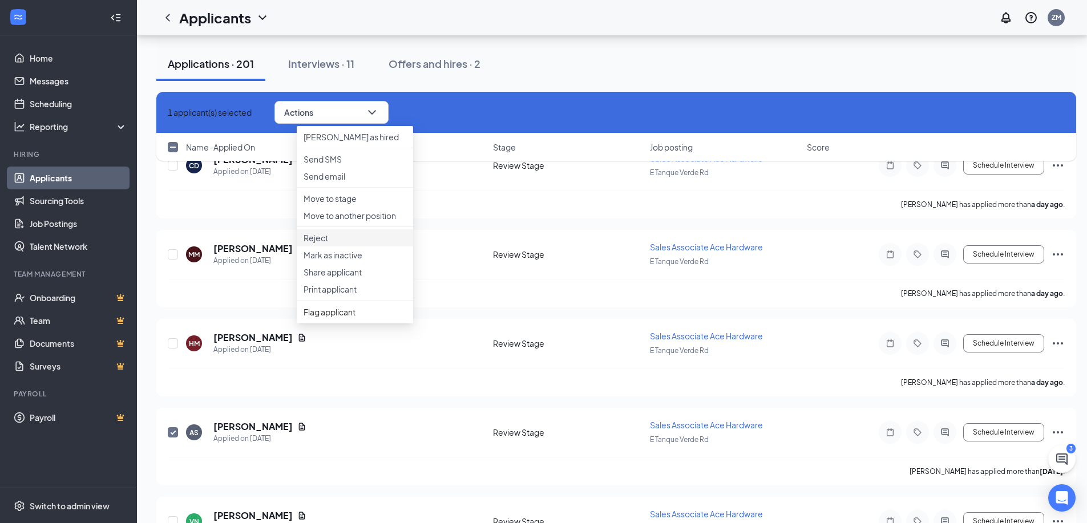
click at [346, 244] on p "Reject" at bounding box center [355, 237] width 103 height 11
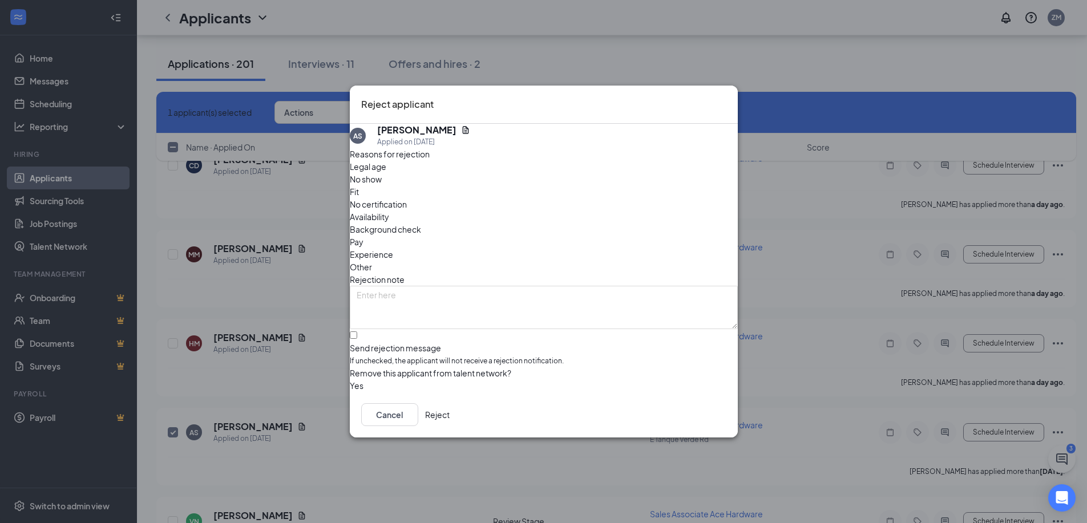
click at [389, 211] on span "Availability" at bounding box center [369, 217] width 39 height 13
click at [450, 417] on button "Reject" at bounding box center [437, 415] width 25 height 23
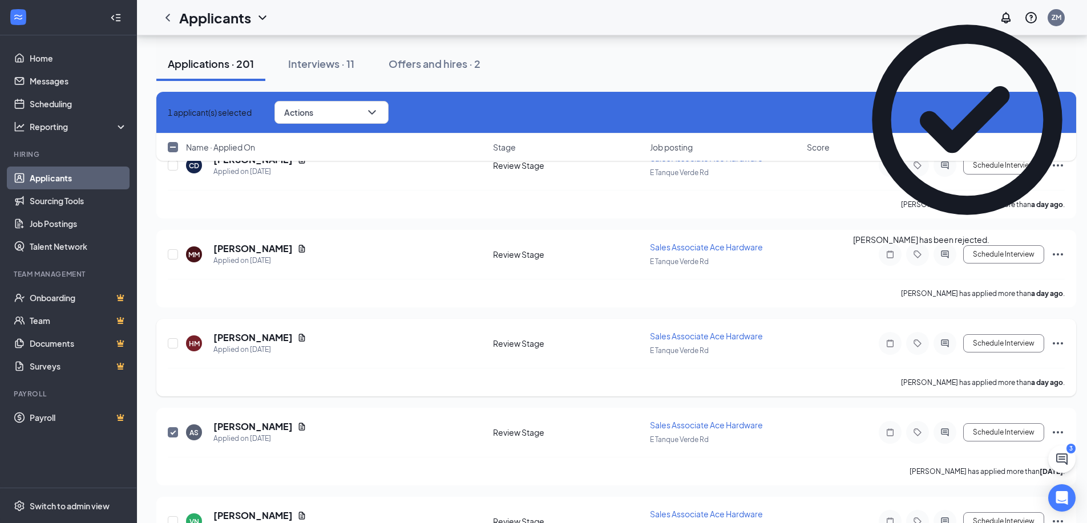
checkbox input "false"
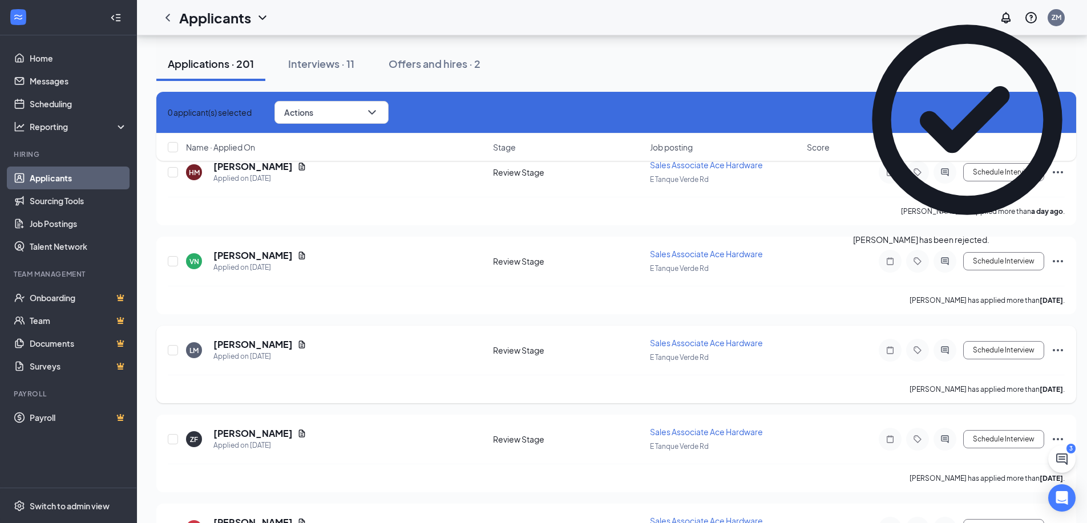
scroll to position [1199, 0]
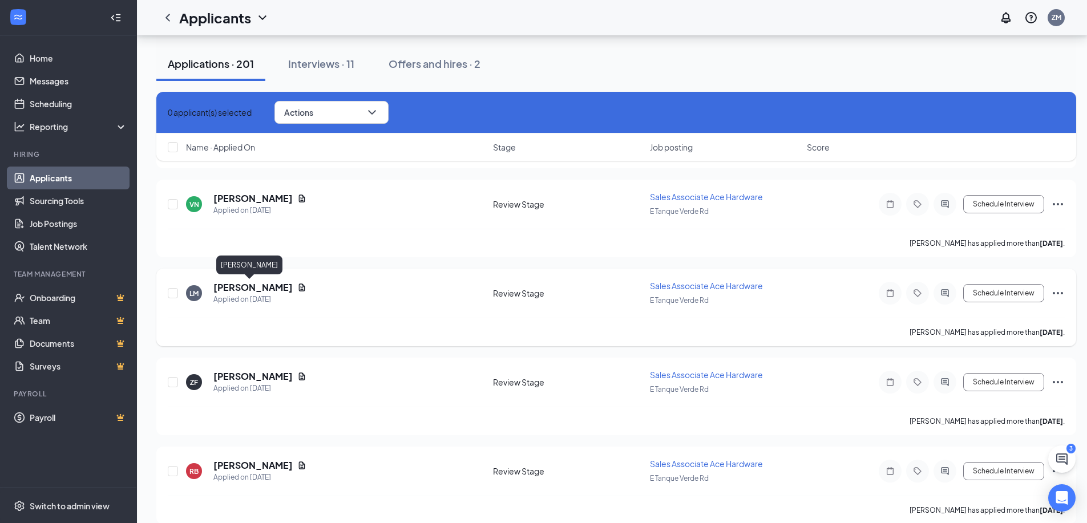
click at [240, 287] on h5 "[PERSON_NAME]" at bounding box center [252, 287] width 79 height 13
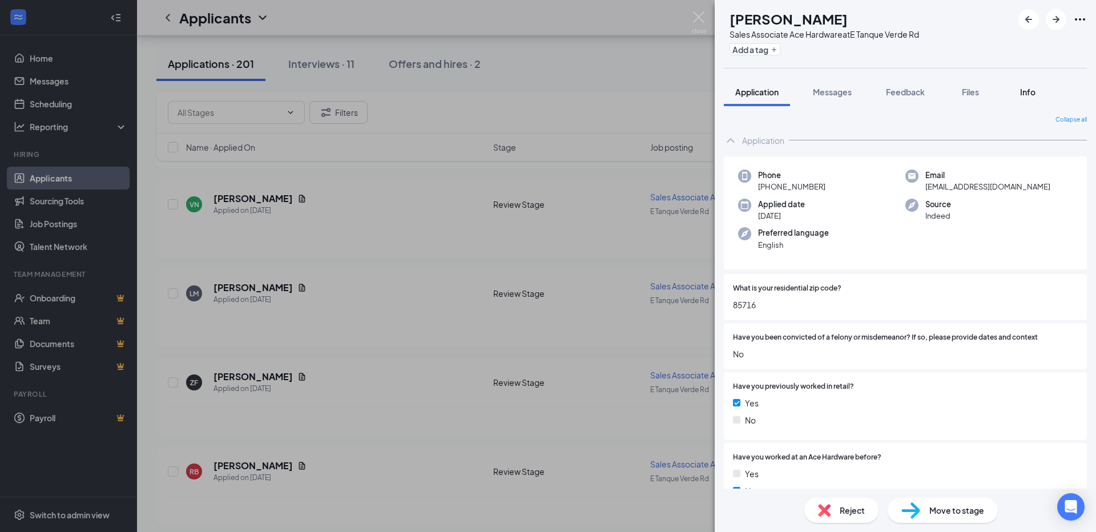
click at [1027, 96] on span "Info" at bounding box center [1027, 92] width 15 height 10
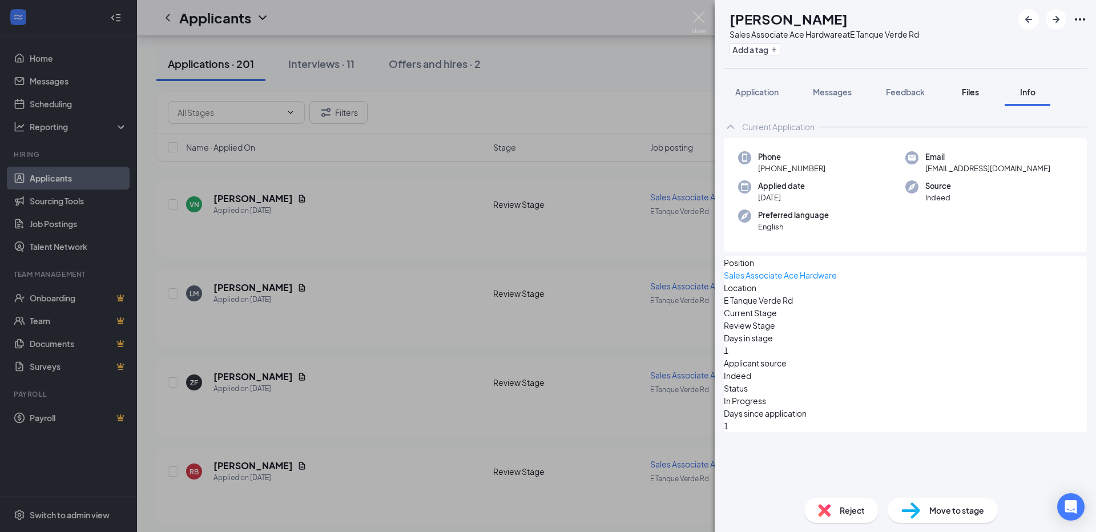
click at [971, 95] on span "Files" at bounding box center [970, 92] width 17 height 10
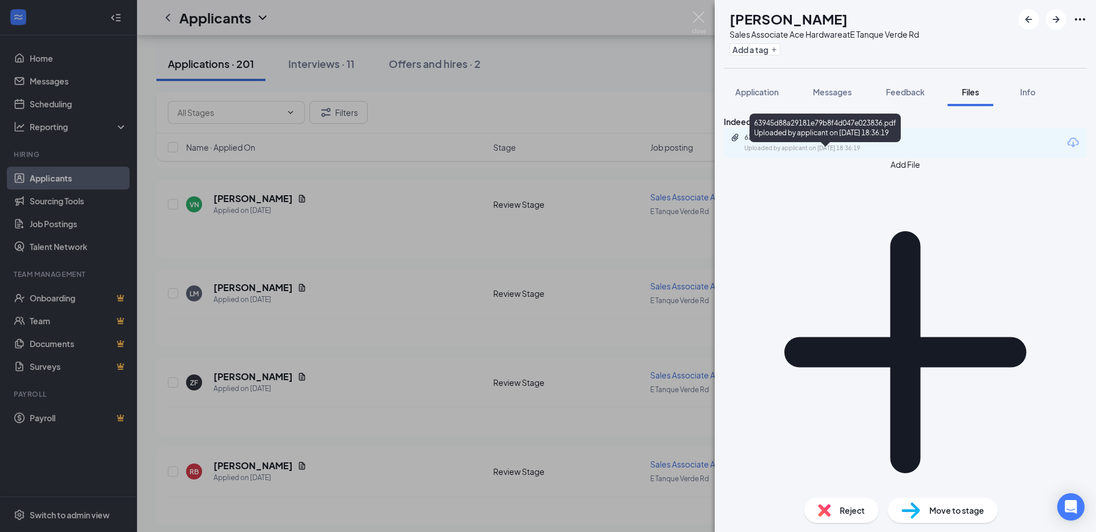
click at [841, 142] on div "63945d88a29181e79b8f4d047e023836.pdf" at bounding box center [824, 137] width 160 height 9
click at [627, 80] on div "[PERSON_NAME] Sales Associate Ace Hardware at E Tanque Verde Rd Add a tag Appli…" at bounding box center [548, 266] width 1096 height 532
